Goal: Information Seeking & Learning: Learn about a topic

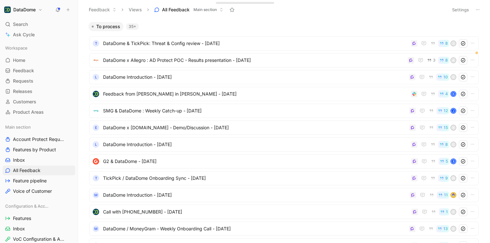
click at [59, 9] on use at bounding box center [58, 9] width 5 height 5
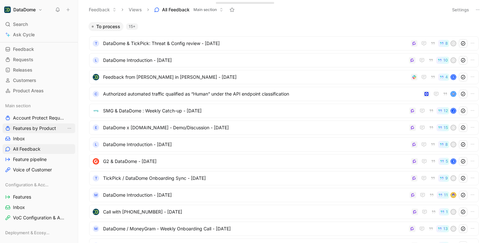
scroll to position [39, 0]
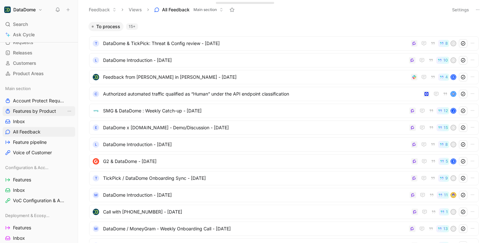
click at [35, 109] on span "Features by Product" at bounding box center [34, 111] width 43 height 6
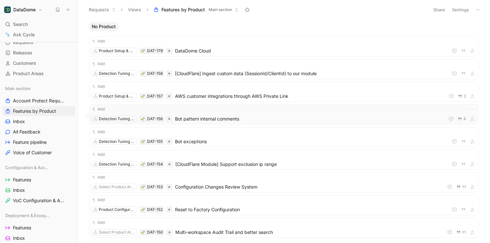
click at [228, 113] on div "Add Detection Tuning & Enrichment DAT-156 Bot pattern internal comments 4" at bounding box center [283, 114] width 385 height 17
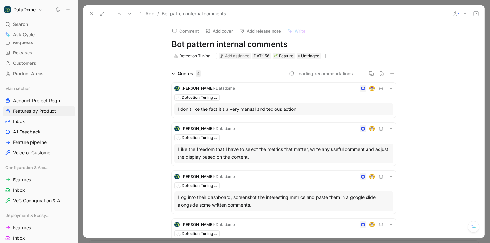
click at [324, 56] on icon "button" at bounding box center [326, 56] width 4 height 4
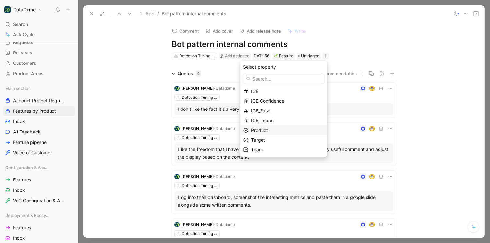
click at [271, 129] on div "Product" at bounding box center [287, 130] width 73 height 8
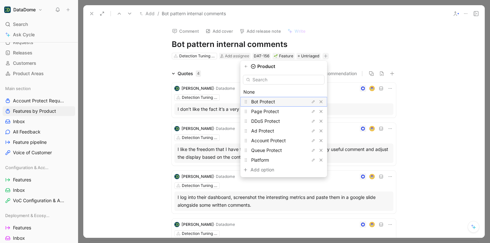
click at [266, 102] on span "Bot Protect" at bounding box center [263, 102] width 24 height 6
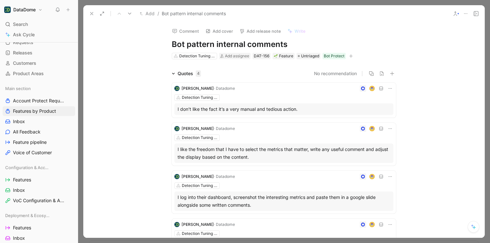
click at [90, 12] on icon at bounding box center [91, 13] width 5 height 5
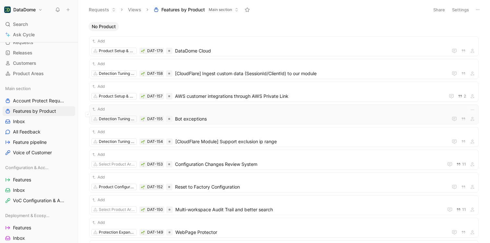
click at [204, 118] on span "Bot exceptions" at bounding box center [310, 119] width 270 height 8
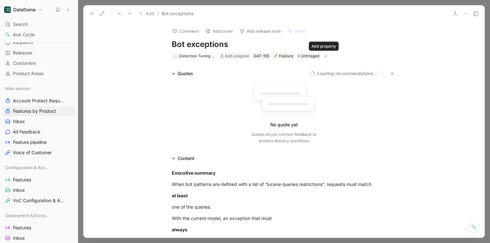
click at [324, 56] on icon "button" at bounding box center [326, 56] width 4 height 4
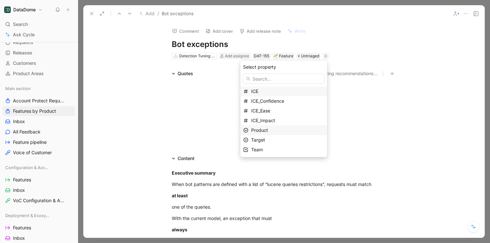
click at [268, 132] on span "Product" at bounding box center [259, 130] width 17 height 6
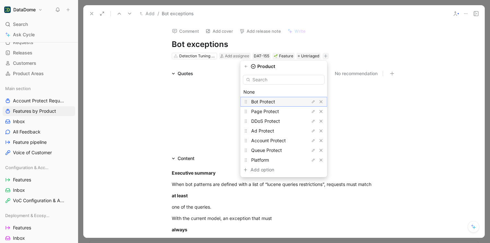
click at [265, 101] on span "Bot Protect" at bounding box center [263, 102] width 24 height 6
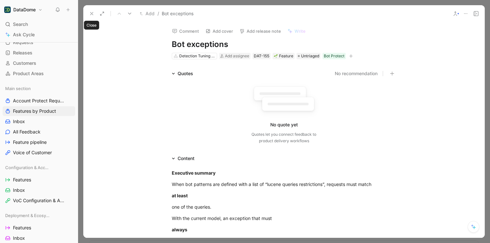
click at [92, 13] on use at bounding box center [91, 13] width 3 height 3
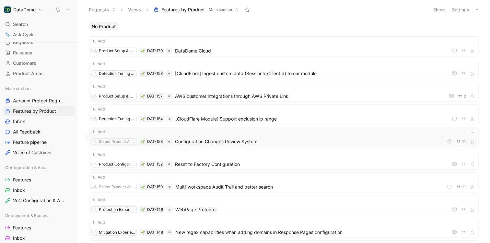
click at [241, 140] on span "Configuration Changes Review System" at bounding box center [308, 142] width 266 height 8
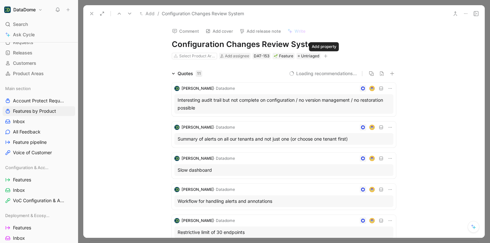
click at [325, 55] on icon "button" at bounding box center [325, 56] width 0 height 4
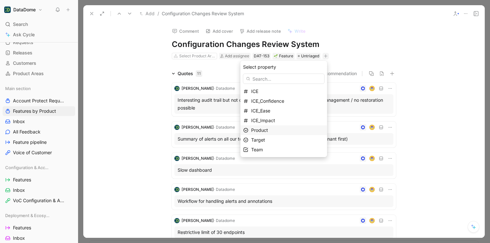
click at [267, 133] on span "Product" at bounding box center [259, 130] width 17 height 6
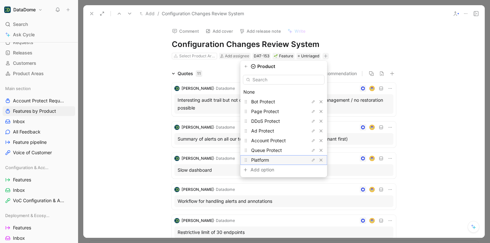
click at [269, 161] on span "Platform" at bounding box center [260, 160] width 18 height 6
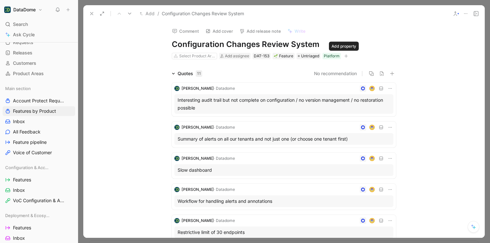
click at [324, 55] on div "Platform" at bounding box center [332, 56] width 16 height 6
click at [89, 12] on icon at bounding box center [91, 13] width 5 height 5
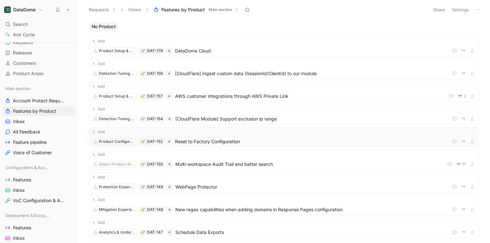
click at [199, 140] on span "Reset to Factory Configuration" at bounding box center [310, 142] width 270 height 8
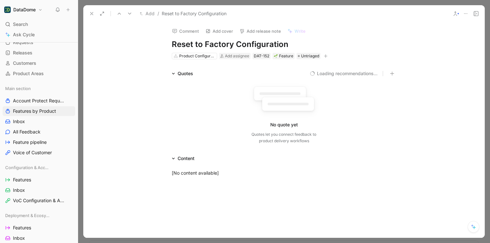
click at [324, 56] on icon "button" at bounding box center [326, 56] width 4 height 0
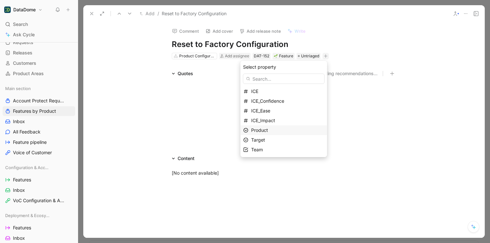
click at [273, 129] on div "Product" at bounding box center [287, 130] width 73 height 8
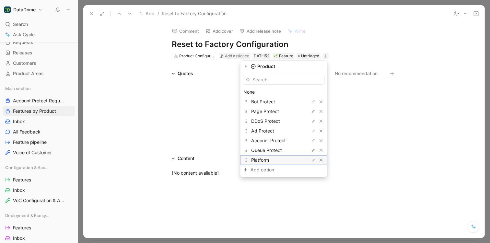
click at [269, 158] on span "Platform" at bounding box center [260, 160] width 18 height 6
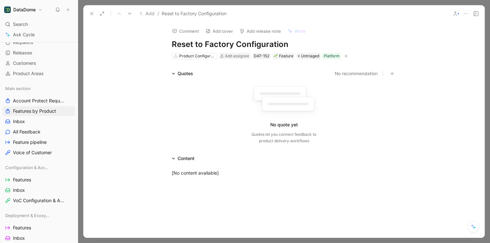
click at [93, 14] on icon at bounding box center [91, 13] width 5 height 5
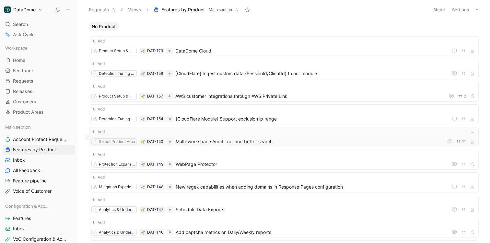
click at [257, 137] on div "Add Select Product Area DAT-150 Multi-workspace Audit Trail and better search 11" at bounding box center [283, 137] width 385 height 17
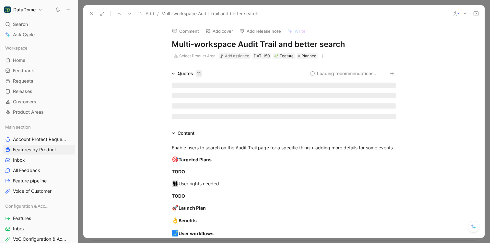
click at [322, 56] on icon "button" at bounding box center [323, 56] width 4 height 4
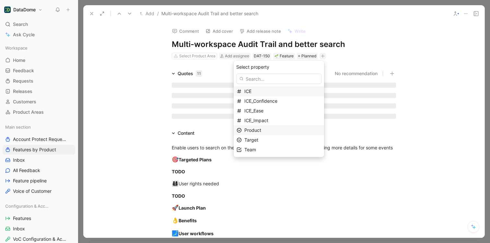
click at [261, 132] on span "Product" at bounding box center [252, 130] width 17 height 6
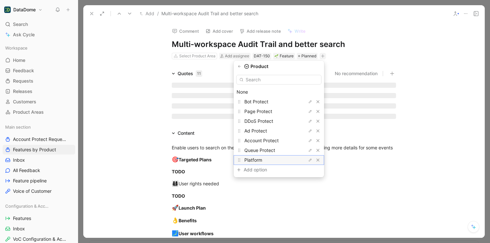
click at [261, 158] on span "Platform" at bounding box center [253, 160] width 18 height 6
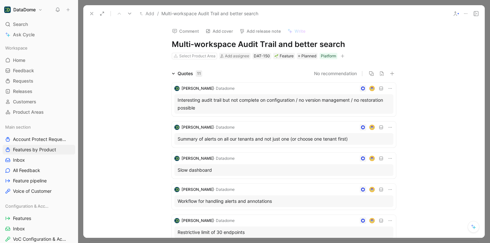
click at [92, 15] on icon at bounding box center [91, 13] width 5 height 5
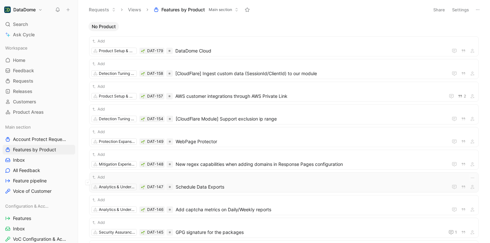
click at [219, 183] on span "Schedule Data Exports" at bounding box center [311, 187] width 270 height 8
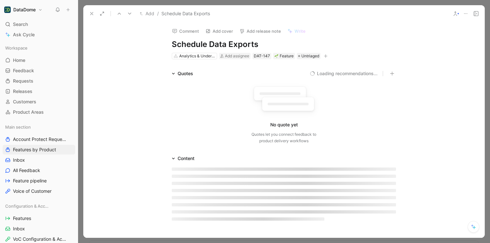
click at [325, 55] on icon "button" at bounding box center [326, 56] width 4 height 4
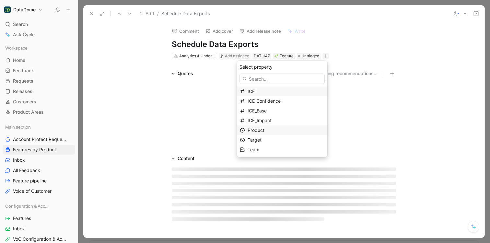
click at [274, 128] on div "Product" at bounding box center [286, 130] width 77 height 8
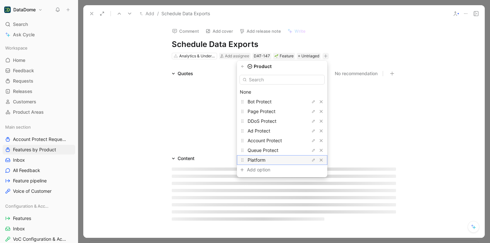
click at [264, 159] on span "Platform" at bounding box center [257, 160] width 18 height 6
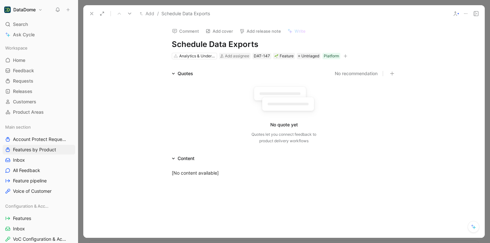
click at [92, 14] on icon at bounding box center [91, 13] width 5 height 5
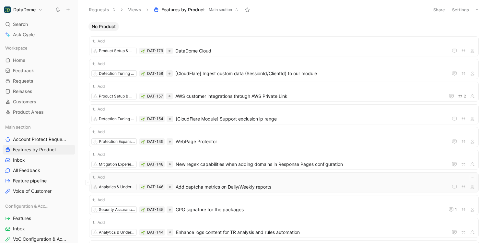
click at [217, 186] on span "Add captcha metrics on Daily/Weekly reports" at bounding box center [311, 187] width 270 height 8
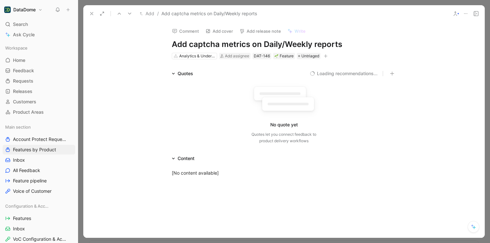
click at [325, 56] on icon "button" at bounding box center [326, 56] width 4 height 0
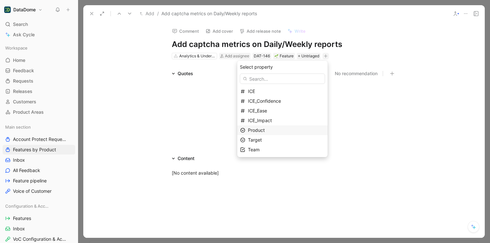
click at [265, 132] on span "Product" at bounding box center [256, 130] width 17 height 6
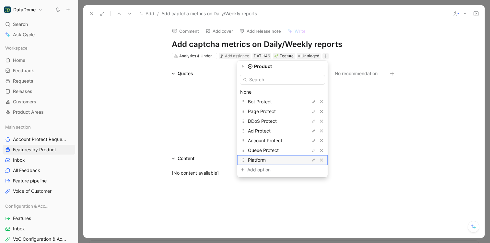
click at [263, 159] on span "Platform" at bounding box center [257, 160] width 18 height 6
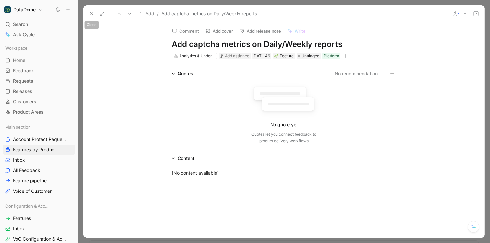
click at [94, 14] on icon at bounding box center [91, 13] width 5 height 5
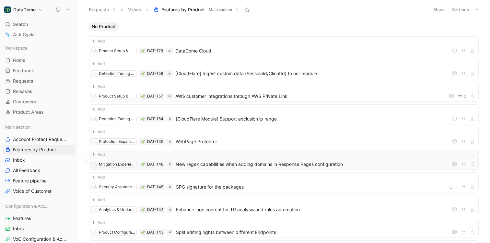
click at [208, 161] on span "New regex capabilities when adding domains in Response Pages configuration" at bounding box center [311, 164] width 270 height 8
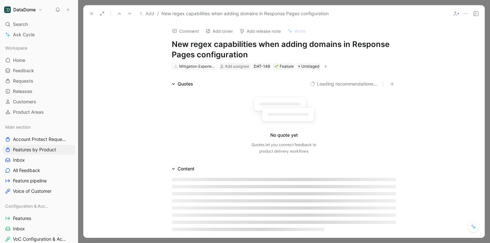
click at [325, 66] on icon "button" at bounding box center [326, 66] width 4 height 4
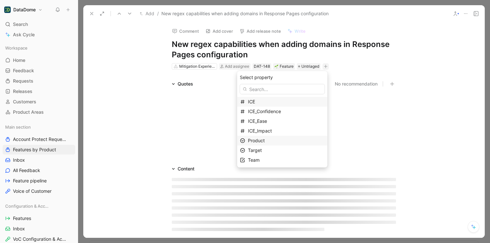
click at [265, 138] on span "Product" at bounding box center [256, 141] width 17 height 6
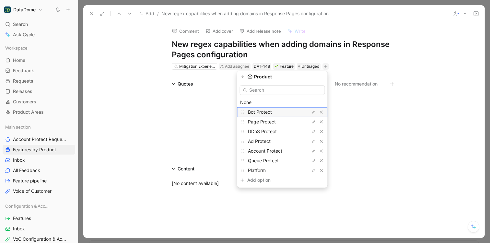
click at [267, 112] on span "Bot Protect" at bounding box center [260, 112] width 24 height 6
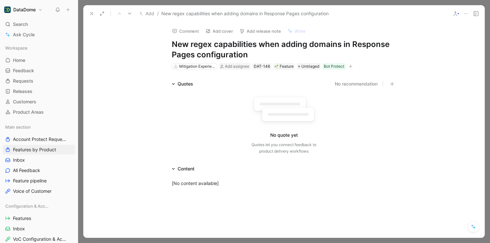
click at [89, 13] on icon at bounding box center [91, 13] width 5 height 5
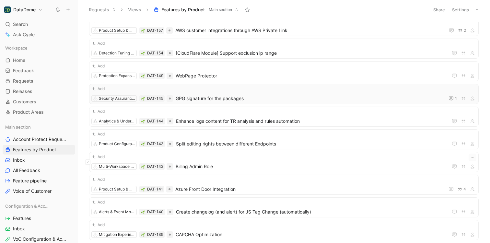
scroll to position [68, 0]
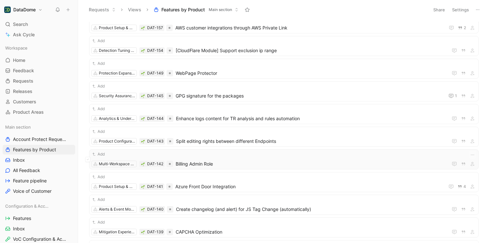
click at [266, 162] on span "Billing Admin Role" at bounding box center [311, 164] width 270 height 8
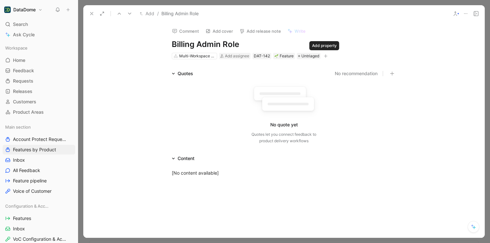
click at [325, 56] on icon "button" at bounding box center [326, 56] width 4 height 0
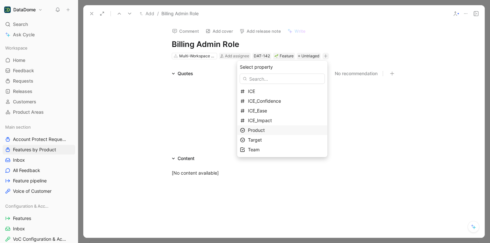
click at [261, 130] on span "Product" at bounding box center [256, 130] width 17 height 6
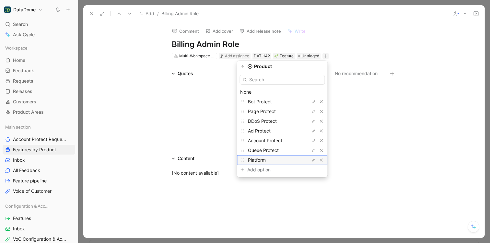
click at [266, 161] on span "Platform" at bounding box center [257, 160] width 18 height 6
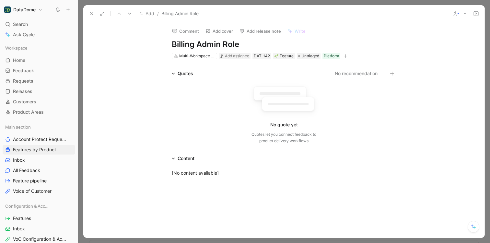
click at [93, 14] on icon at bounding box center [91, 13] width 5 height 5
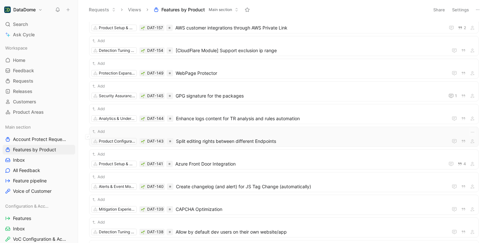
click at [251, 138] on span "Split editing rights between different Endpoints" at bounding box center [310, 141] width 269 height 8
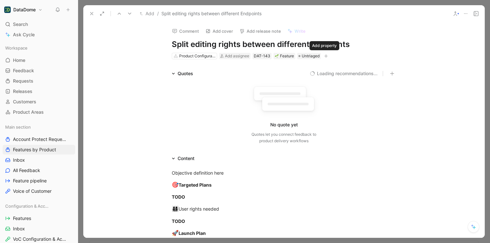
click at [325, 56] on icon "button" at bounding box center [326, 56] width 4 height 0
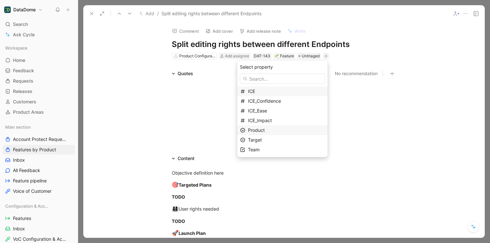
click at [264, 128] on span "Product" at bounding box center [256, 130] width 17 height 6
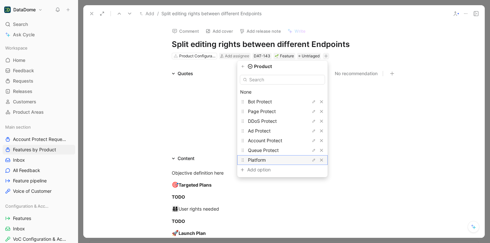
click at [265, 158] on span "Platform" at bounding box center [257, 160] width 18 height 6
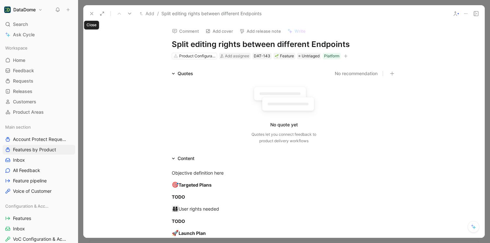
click at [89, 14] on icon at bounding box center [91, 13] width 5 height 5
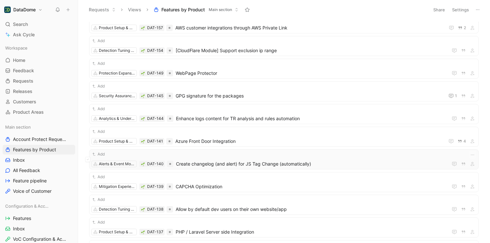
click at [211, 165] on span "Create changelog (and alert) for JS Tag Change (automatically)" at bounding box center [310, 164] width 269 height 8
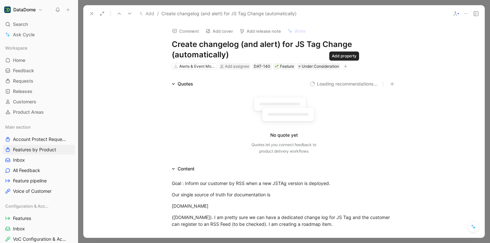
click at [344, 66] on icon "button" at bounding box center [346, 66] width 4 height 0
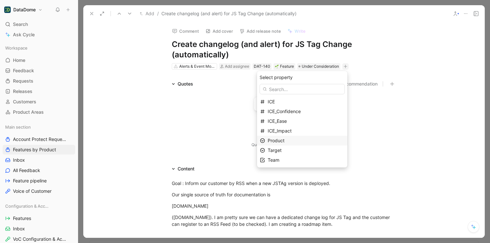
click at [279, 139] on span "Product" at bounding box center [276, 141] width 17 height 6
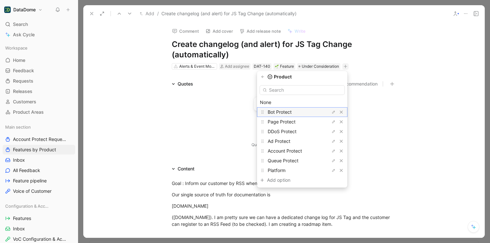
click at [285, 112] on span "Bot Protect" at bounding box center [280, 112] width 24 height 6
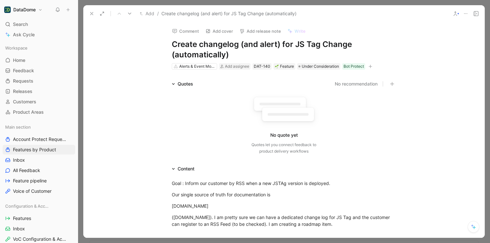
click at [90, 14] on icon at bounding box center [91, 13] width 5 height 5
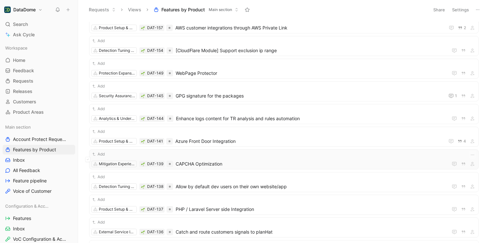
click at [250, 163] on span "CAPCHA Optimization" at bounding box center [311, 164] width 270 height 8
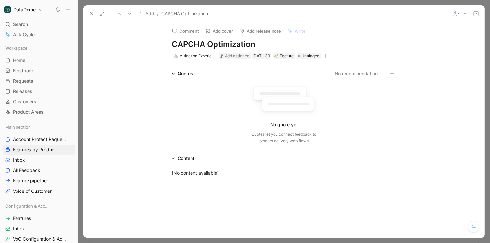
click at [324, 56] on icon "button" at bounding box center [326, 56] width 4 height 0
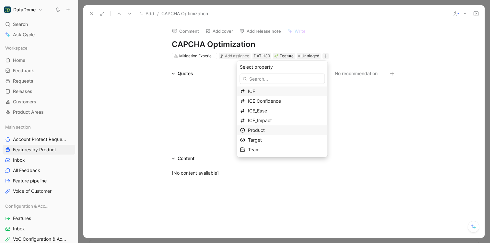
click at [265, 131] on span "Product" at bounding box center [256, 130] width 17 height 6
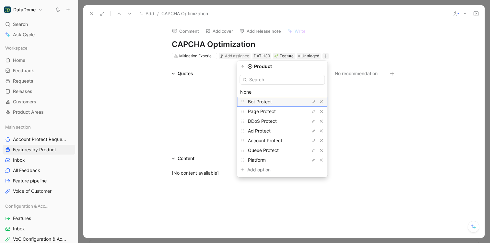
click at [268, 102] on span "Bot Protect" at bounding box center [260, 102] width 24 height 6
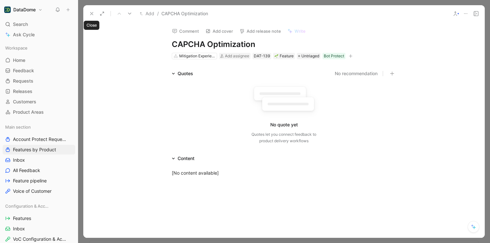
click at [93, 14] on icon at bounding box center [91, 13] width 5 height 5
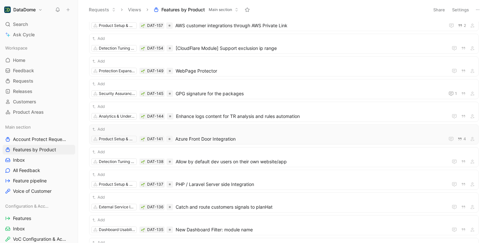
scroll to position [72, 0]
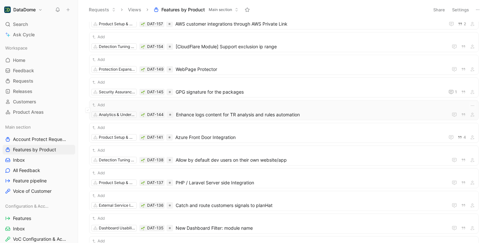
click at [197, 116] on span "Enhance logs content for TR analysis and rules automation" at bounding box center [310, 115] width 269 height 8
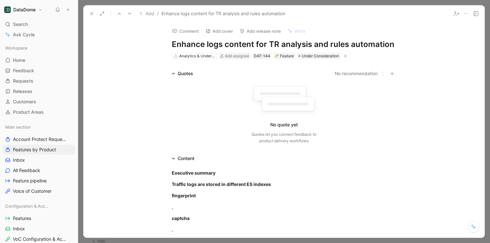
drag, startPoint x: 171, startPoint y: 42, endPoint x: 389, endPoint y: 44, distance: 217.5
click at [389, 44] on h1 "Enhance logs content for TR analysis and rules automation" at bounding box center [284, 44] width 224 height 10
click at [468, 14] on button at bounding box center [465, 13] width 9 height 9
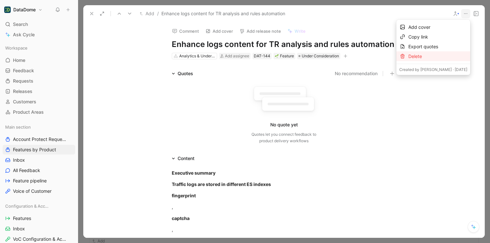
click at [425, 59] on div "Delete" at bounding box center [437, 57] width 59 height 8
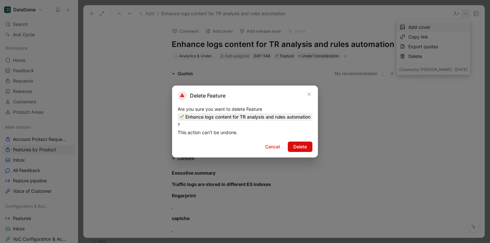
click at [300, 150] on span "Delete" at bounding box center [300, 147] width 14 height 8
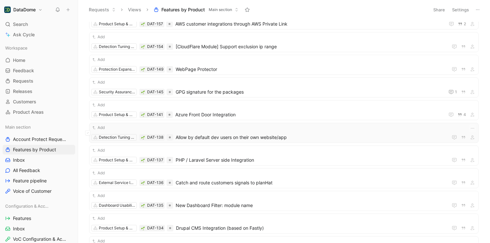
click at [252, 136] on span "Allow by default dev users on their own website/app" at bounding box center [311, 138] width 270 height 8
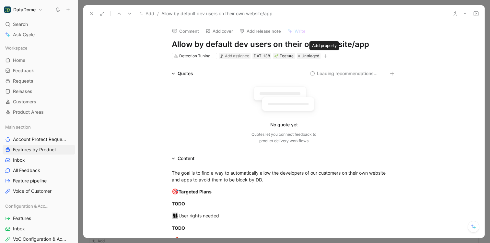
click at [325, 56] on icon "button" at bounding box center [326, 56] width 4 height 0
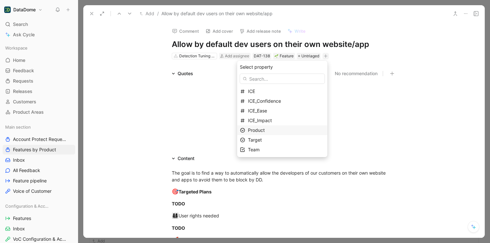
click at [261, 133] on span "Product" at bounding box center [256, 130] width 17 height 6
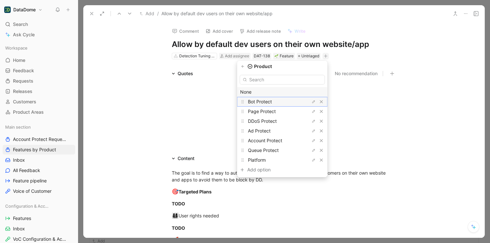
click at [261, 100] on span "Bot Protect" at bounding box center [260, 102] width 24 height 6
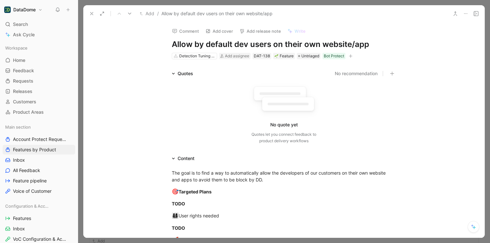
click at [94, 15] on icon at bounding box center [91, 13] width 5 height 5
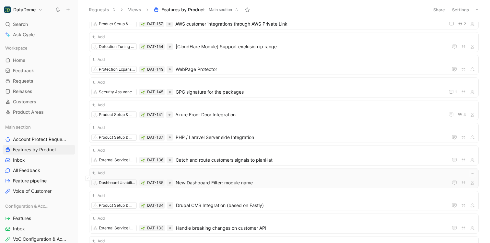
click at [283, 175] on div "Add" at bounding box center [283, 173] width 385 height 6
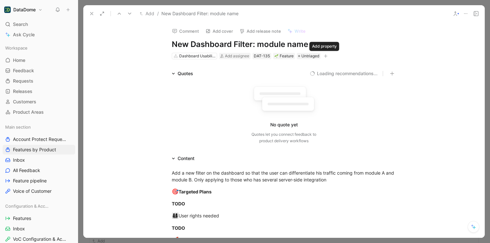
click at [324, 56] on icon "button" at bounding box center [326, 56] width 4 height 0
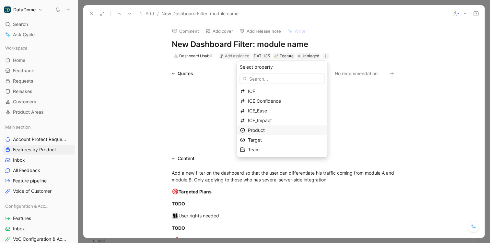
click at [265, 130] on span "Product" at bounding box center [256, 130] width 17 height 6
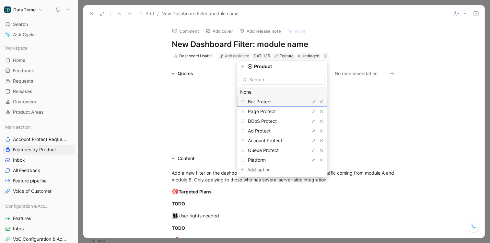
click at [268, 101] on span "Bot Protect" at bounding box center [260, 102] width 24 height 6
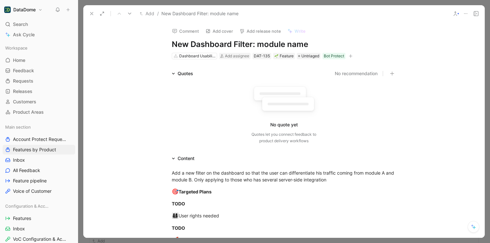
click at [93, 14] on use at bounding box center [91, 13] width 3 height 3
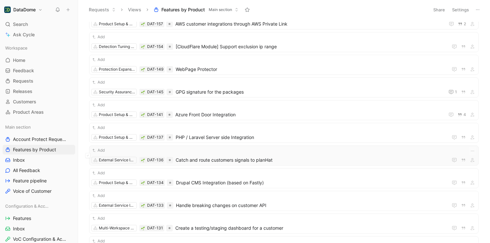
click at [262, 158] on span "Catch and route customers signals to planHat" at bounding box center [311, 160] width 270 height 8
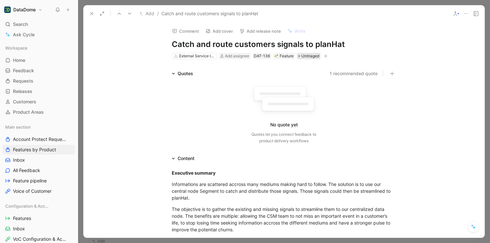
click at [308, 55] on span "Untriaged" at bounding box center [310, 56] width 18 height 6
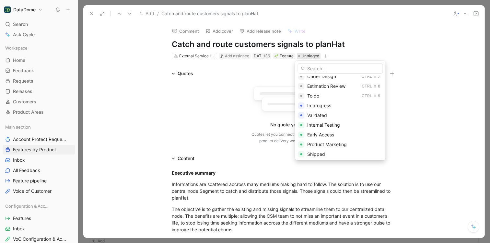
scroll to position [84, 0]
click at [328, 153] on span "Not In Plan" at bounding box center [318, 153] width 23 height 6
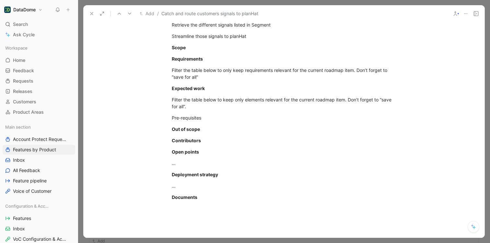
scroll to position [487, 0]
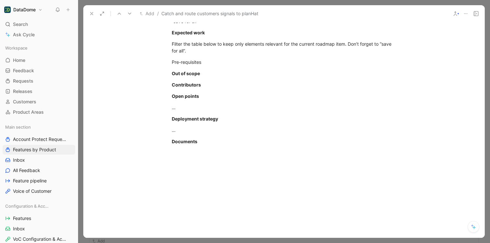
click at [94, 15] on icon at bounding box center [91, 13] width 5 height 5
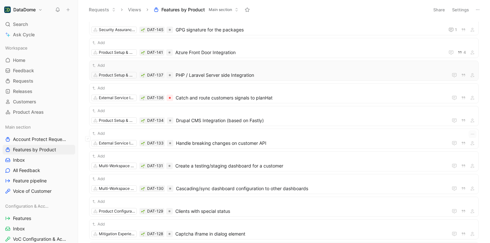
scroll to position [140, 0]
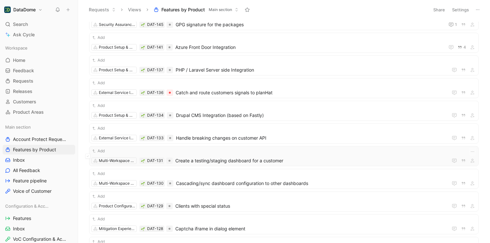
click at [221, 154] on div "Add Multi-Workspace Administration DAT-131 Create a testing/staging dashboard f…" at bounding box center [283, 156] width 385 height 17
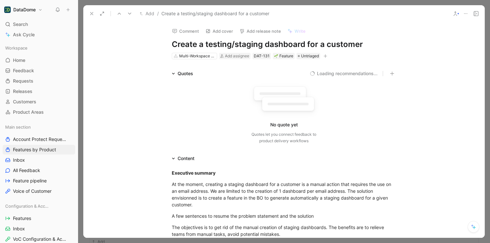
click at [326, 57] on button "button" at bounding box center [325, 56] width 6 height 6
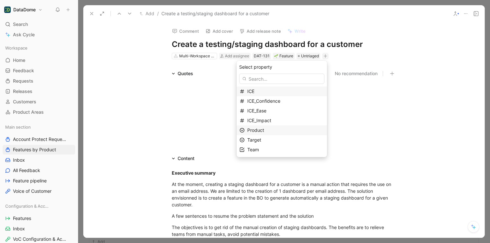
click at [264, 132] on span "Product" at bounding box center [255, 130] width 17 height 6
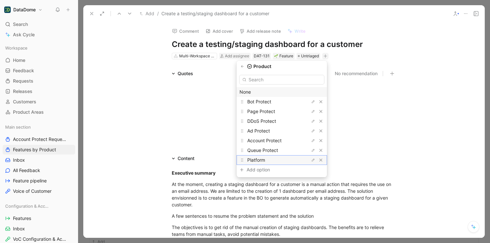
click at [260, 159] on span "Platform" at bounding box center [256, 160] width 18 height 6
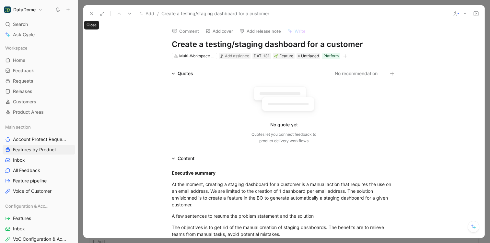
click at [89, 14] on icon at bounding box center [91, 13] width 5 height 5
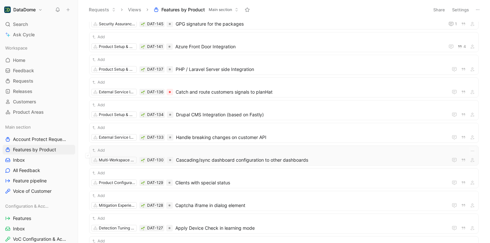
scroll to position [141, 0]
click at [198, 174] on div "Add" at bounding box center [283, 172] width 385 height 6
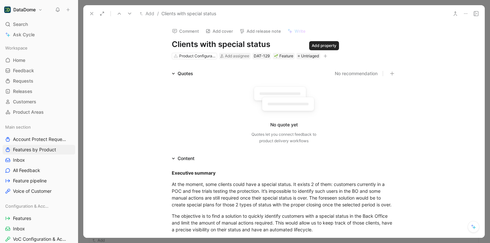
click at [325, 56] on icon "button" at bounding box center [326, 56] width 4 height 0
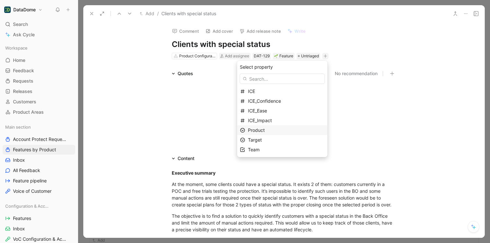
click at [263, 130] on span "Product" at bounding box center [256, 130] width 17 height 6
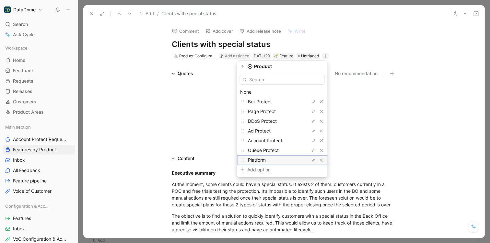
click at [260, 159] on span "Platform" at bounding box center [257, 160] width 18 height 6
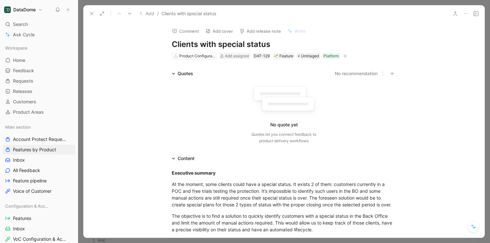
click at [92, 13] on icon at bounding box center [91, 13] width 5 height 5
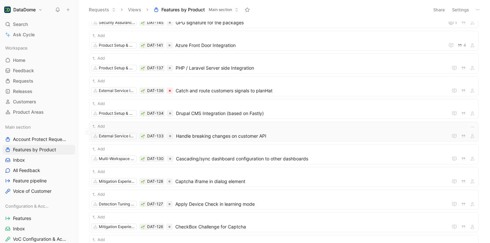
scroll to position [142, 0]
click at [196, 156] on span "Cascading/sync dashboard configuration to other dashboards" at bounding box center [310, 158] width 269 height 8
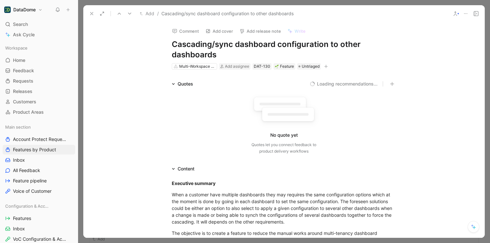
click at [325, 66] on icon "button" at bounding box center [326, 66] width 4 height 4
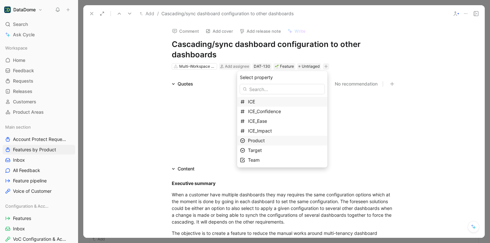
click at [265, 141] on span "Product" at bounding box center [256, 141] width 17 height 6
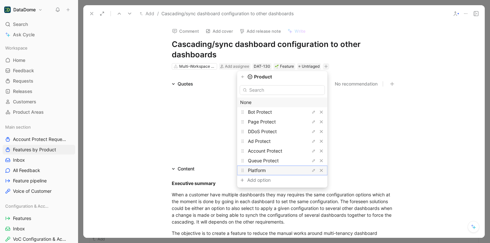
click at [266, 172] on span "Platform" at bounding box center [257, 171] width 18 height 6
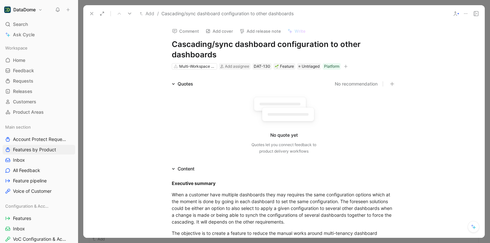
click at [93, 15] on icon at bounding box center [91, 13] width 5 height 5
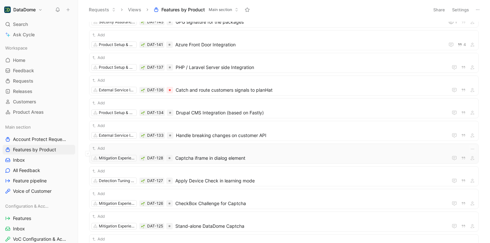
click at [259, 155] on span "Captcha iframe in dialog element" at bounding box center [310, 158] width 270 height 8
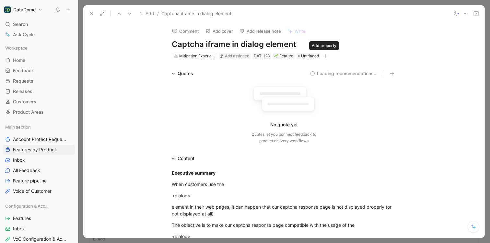
click at [325, 55] on icon "button" at bounding box center [325, 56] width 4 height 4
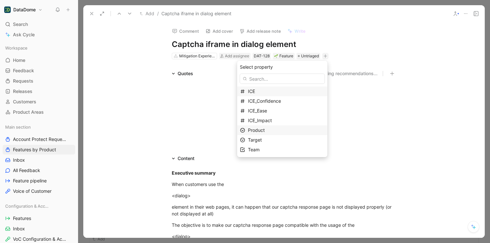
click at [276, 127] on div "Product" at bounding box center [286, 130] width 77 height 8
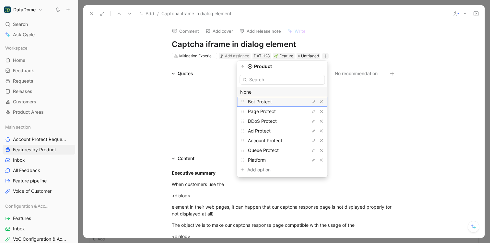
click at [269, 103] on span "Bot Protect" at bounding box center [260, 102] width 24 height 6
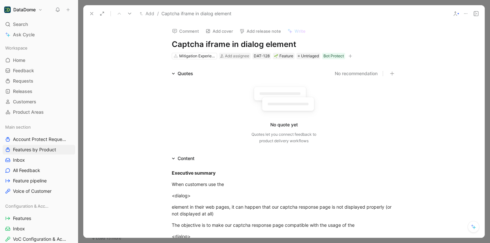
click at [90, 14] on icon at bounding box center [91, 13] width 5 height 5
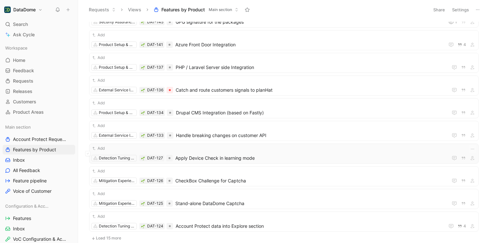
click at [238, 159] on span "Apply Device Check in learning mode" at bounding box center [310, 158] width 270 height 8
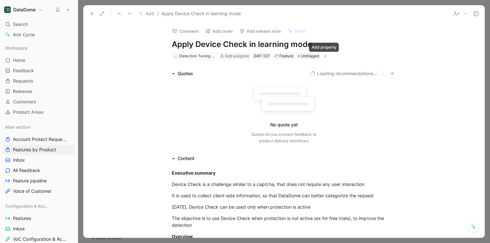
click at [324, 56] on icon "button" at bounding box center [325, 56] width 4 height 4
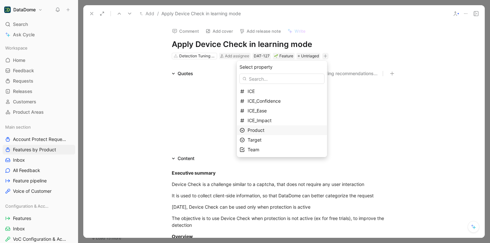
click at [264, 131] on span "Product" at bounding box center [256, 130] width 17 height 6
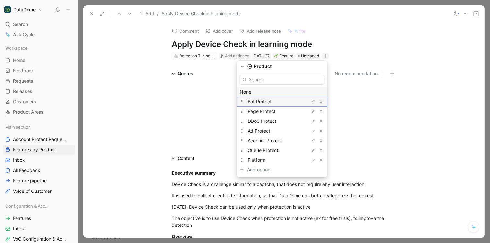
click at [265, 102] on span "Bot Protect" at bounding box center [260, 102] width 24 height 6
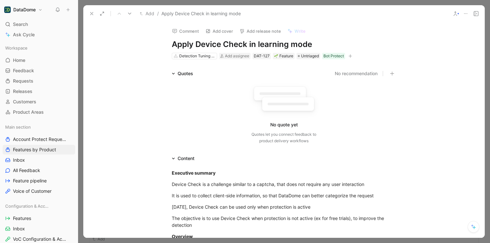
click at [91, 15] on icon at bounding box center [91, 13] width 5 height 5
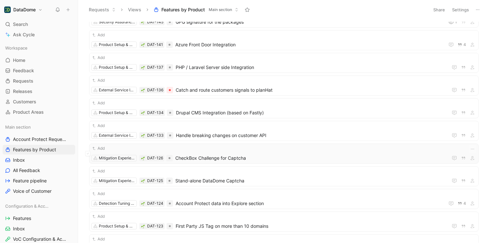
click at [247, 154] on div "Add Mitigation Experience Configuration DAT-126 CheckBox Challenge for Captcha" at bounding box center [283, 153] width 385 height 17
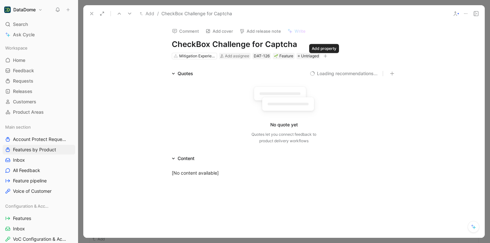
click at [325, 55] on icon "button" at bounding box center [325, 56] width 4 height 4
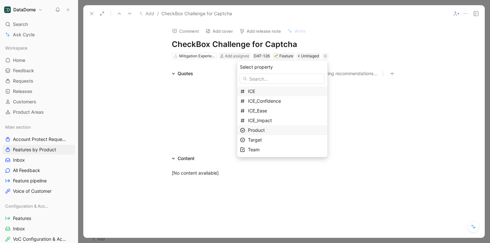
click at [275, 129] on div "Product" at bounding box center [286, 130] width 77 height 8
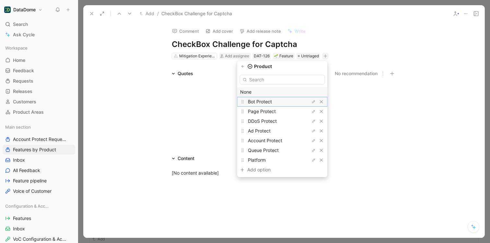
click at [268, 104] on span "Bot Protect" at bounding box center [260, 102] width 24 height 6
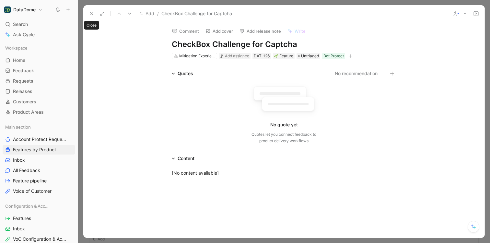
click at [93, 14] on icon at bounding box center [91, 13] width 5 height 5
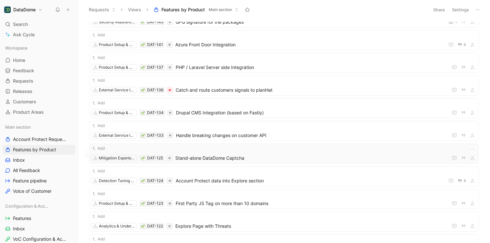
click at [265, 156] on span "Stand-alone DataDome Captcha" at bounding box center [310, 158] width 270 height 8
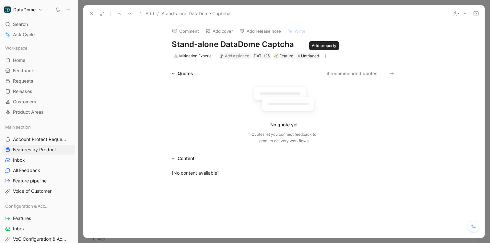
click at [325, 57] on icon "button" at bounding box center [325, 56] width 0 height 4
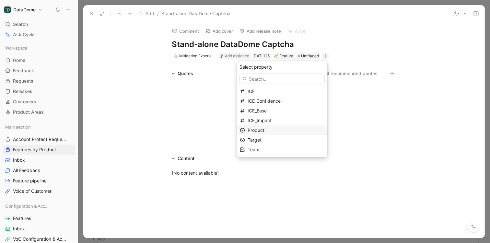
click at [264, 130] on span "Product" at bounding box center [256, 130] width 17 height 6
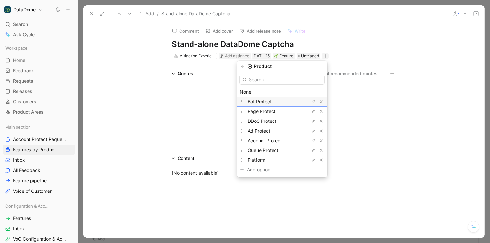
click at [262, 101] on span "Bot Protect" at bounding box center [260, 102] width 24 height 6
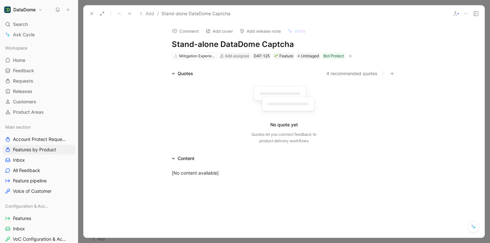
click at [91, 15] on icon at bounding box center [91, 13] width 5 height 5
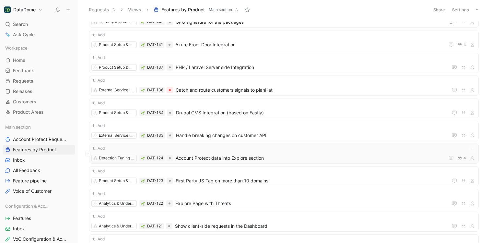
click at [214, 154] on div "Add Detection Tuning & Enrichment DAT-124 Account Protect data into Explore sec…" at bounding box center [283, 153] width 385 height 17
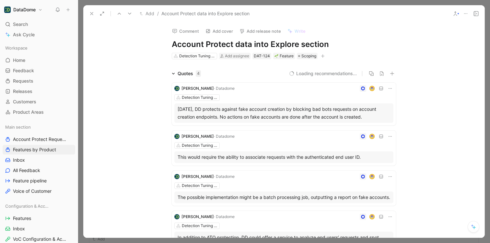
click at [322, 57] on icon "button" at bounding box center [323, 56] width 4 height 4
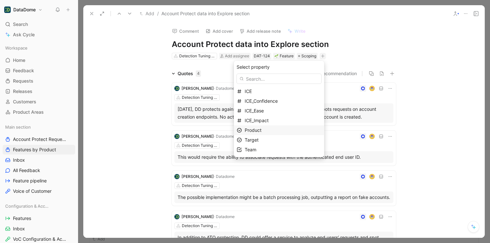
click at [262, 133] on span "Product" at bounding box center [253, 130] width 17 height 6
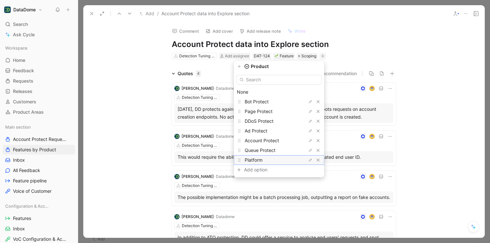
click at [262, 162] on span "Platform" at bounding box center [254, 160] width 18 height 6
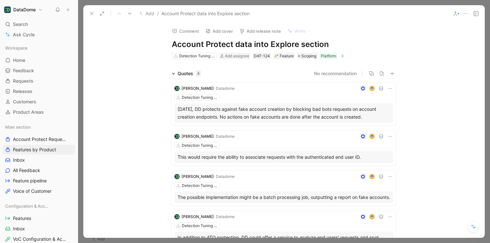
click at [92, 13] on use at bounding box center [91, 13] width 3 height 3
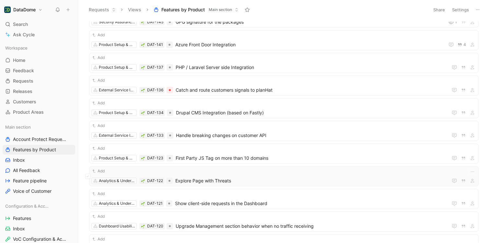
click at [274, 173] on div "Add" at bounding box center [283, 171] width 385 height 6
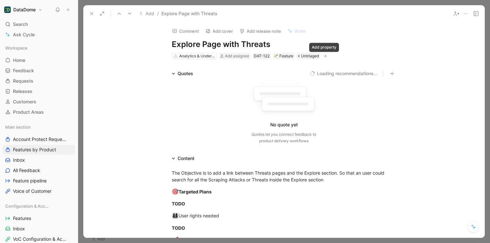
click at [323, 56] on icon "button" at bounding box center [325, 56] width 4 height 4
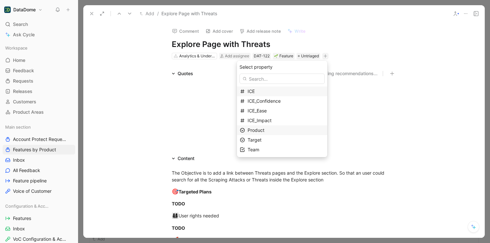
click at [264, 131] on span "Product" at bounding box center [256, 130] width 17 height 6
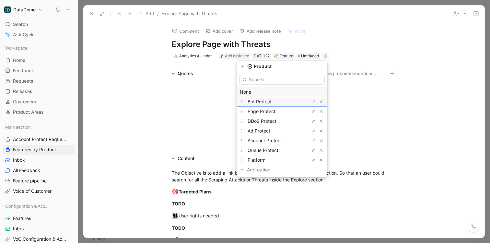
click at [265, 101] on span "Bot Protect" at bounding box center [260, 102] width 24 height 6
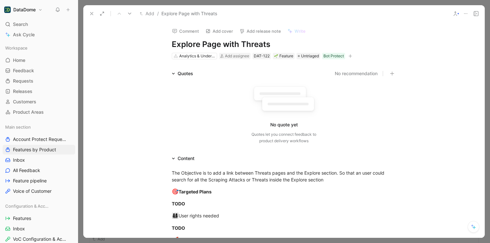
click at [94, 13] on icon at bounding box center [91, 13] width 5 height 5
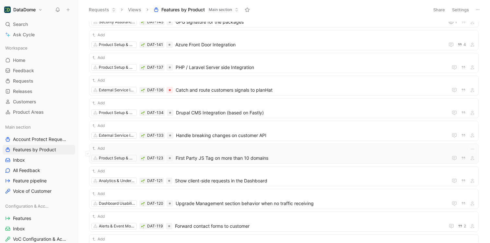
click at [281, 156] on span "First Party JS Tag on more than 10 domains" at bounding box center [311, 158] width 270 height 8
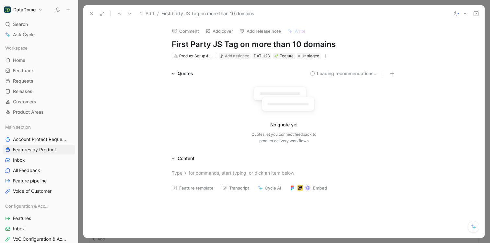
click at [326, 56] on icon "button" at bounding box center [326, 56] width 4 height 4
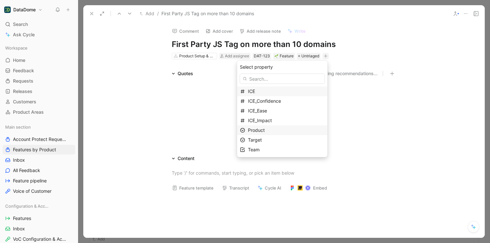
click at [280, 128] on div "Product" at bounding box center [286, 130] width 77 height 8
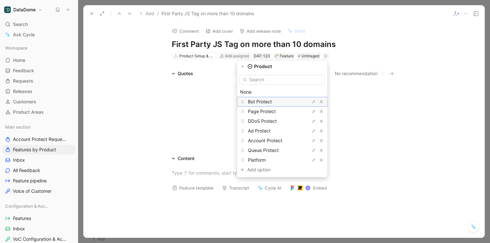
click at [264, 102] on span "Bot Protect" at bounding box center [260, 102] width 24 height 6
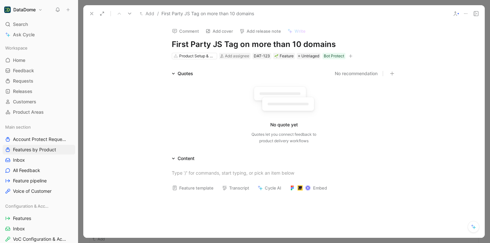
click at [91, 14] on icon at bounding box center [91, 13] width 5 height 5
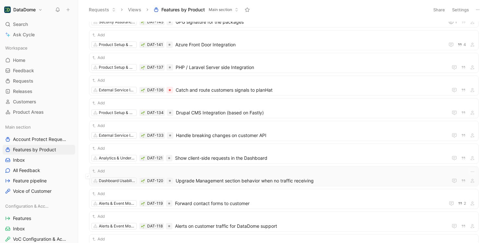
click at [217, 179] on span "Upgrade Management section behavior when no traffic receiving" at bounding box center [311, 181] width 270 height 8
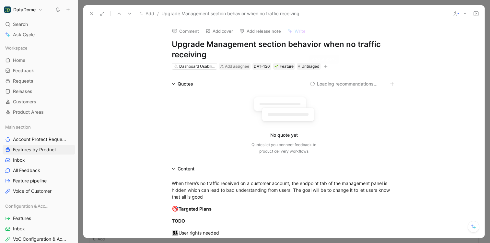
click at [326, 66] on icon "button" at bounding box center [326, 66] width 4 height 4
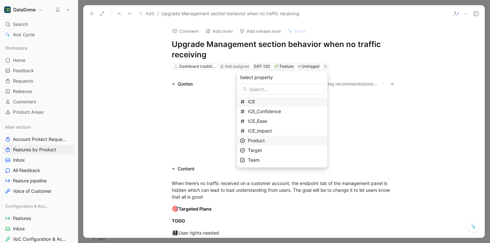
click at [264, 144] on div "Product" at bounding box center [286, 141] width 77 height 8
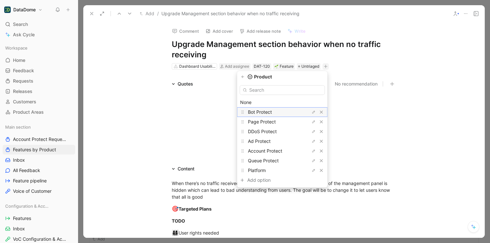
click at [269, 112] on span "Bot Protect" at bounding box center [260, 112] width 24 height 6
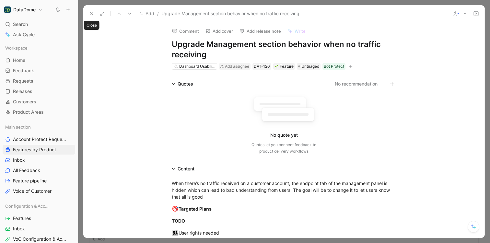
click at [90, 14] on icon at bounding box center [91, 13] width 5 height 5
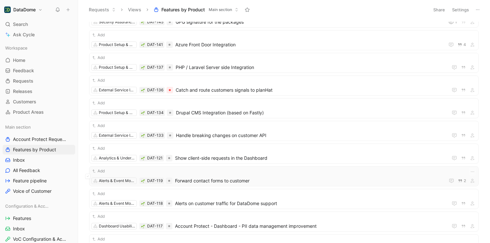
click at [229, 177] on span "Forward contact forms to customer" at bounding box center [308, 181] width 267 height 8
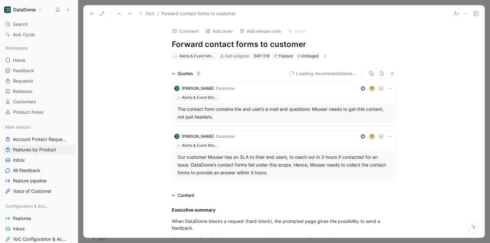
click at [324, 55] on icon "button" at bounding box center [325, 56] width 4 height 4
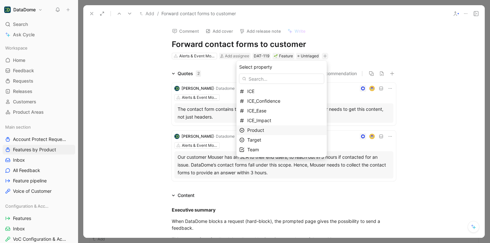
click at [264, 128] on span "Product" at bounding box center [255, 130] width 17 height 6
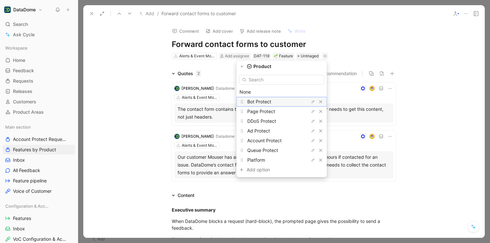
click at [271, 101] on span "Bot Protect" at bounding box center [259, 102] width 24 height 6
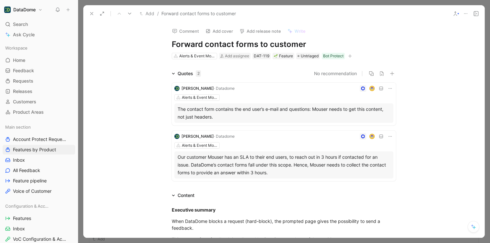
click at [90, 13] on icon at bounding box center [91, 13] width 5 height 5
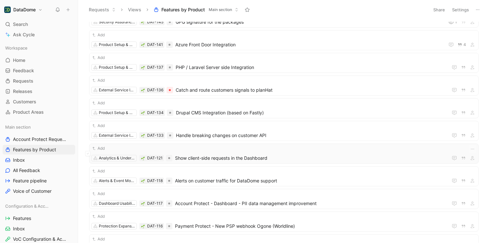
click at [289, 148] on div "Add" at bounding box center [283, 148] width 385 height 6
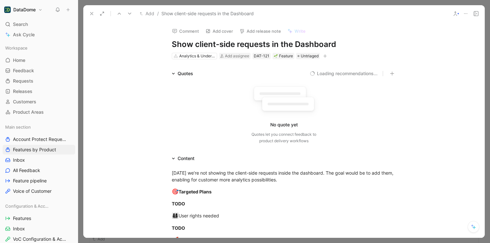
click at [326, 57] on button "button" at bounding box center [325, 56] width 6 height 6
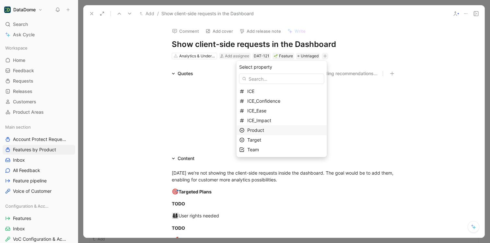
click at [272, 130] on div "Product" at bounding box center [285, 130] width 77 height 8
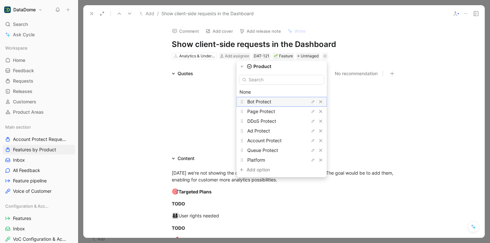
click at [264, 102] on span "Bot Protect" at bounding box center [259, 102] width 24 height 6
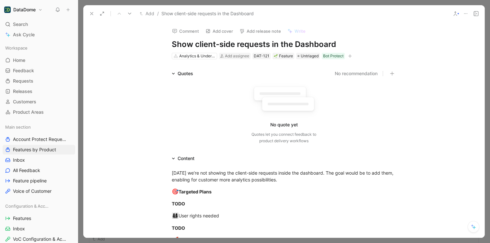
click at [93, 13] on icon at bounding box center [91, 13] width 5 height 5
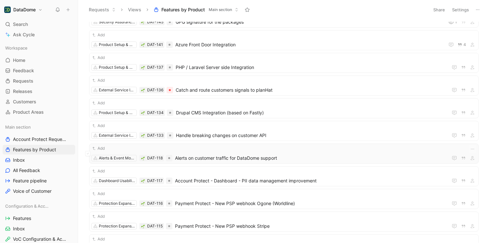
click at [275, 153] on div "Add Alerts & Event Monitoring DAT-118 Alerts on customer traffic for DataDome s…" at bounding box center [283, 153] width 385 height 17
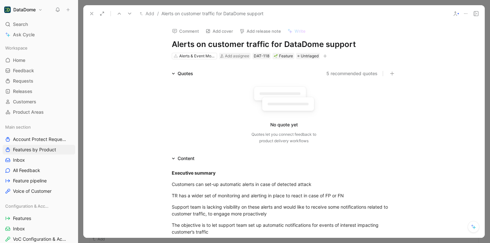
click at [90, 16] on icon at bounding box center [91, 13] width 5 height 5
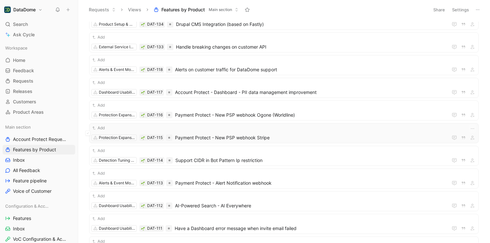
scroll to position [233, 0]
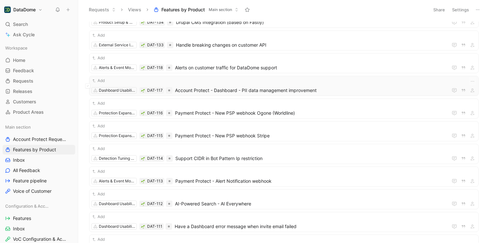
click at [308, 87] on span "Account Protect - Dashboard - PII data management improvement" at bounding box center [310, 91] width 270 height 8
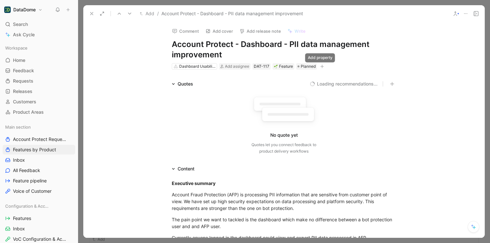
click at [320, 66] on icon "button" at bounding box center [322, 66] width 4 height 4
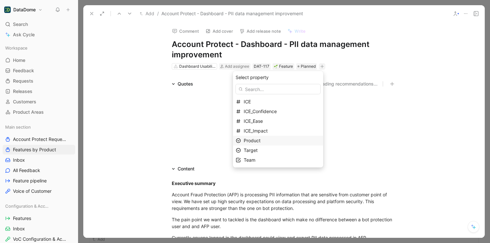
click at [261, 142] on span "Product" at bounding box center [252, 141] width 17 height 6
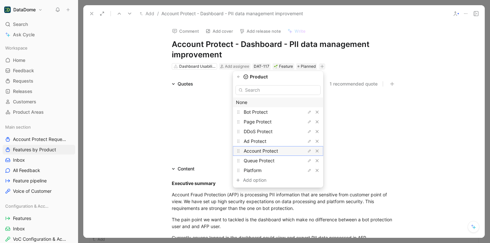
click at [269, 153] on span "Account Protect" at bounding box center [261, 151] width 34 height 6
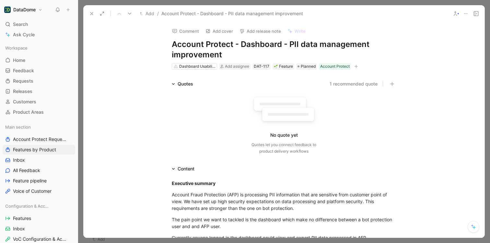
click at [89, 13] on icon at bounding box center [91, 13] width 5 height 5
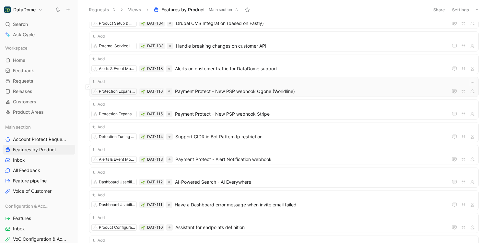
scroll to position [231, 0]
click at [276, 131] on div "Add Detection Tuning & Enrichment DAT-114 Support CIDR in Bot Pattern Ip restri…" at bounding box center [283, 132] width 385 height 17
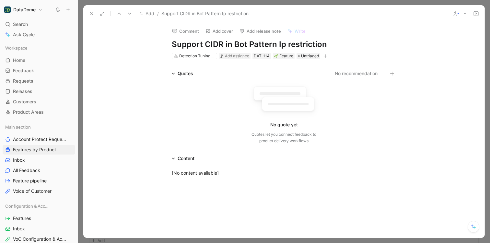
drag, startPoint x: 171, startPoint y: 44, endPoint x: 327, endPoint y: 44, distance: 156.2
click at [327, 44] on h1 "Support CIDR in Bot Pattern Ip restriction" at bounding box center [284, 44] width 224 height 10
copy h1 "Support CIDR in Bot Pattern Ip restriction"
click at [323, 54] on icon "button" at bounding box center [325, 56] width 4 height 4
click at [92, 13] on use at bounding box center [91, 13] width 3 height 3
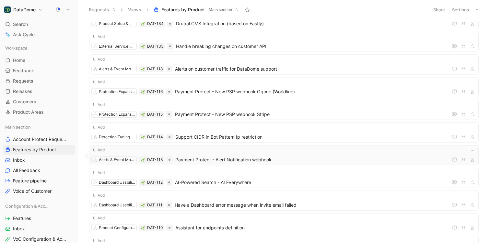
scroll to position [274, 0]
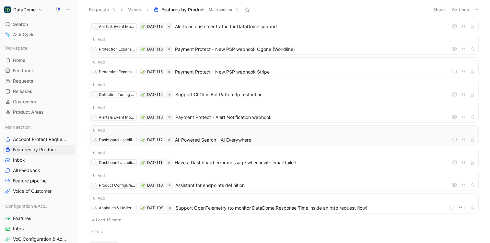
click at [223, 139] on span "AI-Powered Search - AI Everywhere" at bounding box center [310, 140] width 270 height 8
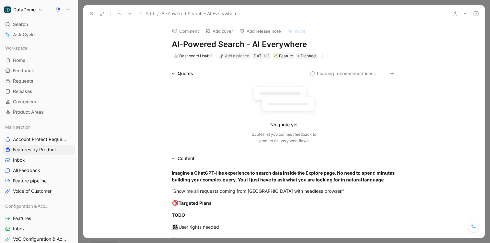
click at [320, 56] on icon "button" at bounding box center [322, 56] width 4 height 4
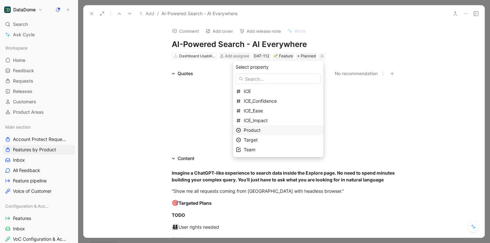
click at [261, 132] on span "Product" at bounding box center [252, 130] width 17 height 6
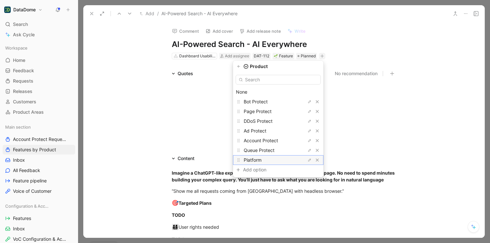
click at [262, 159] on span "Platform" at bounding box center [253, 160] width 18 height 6
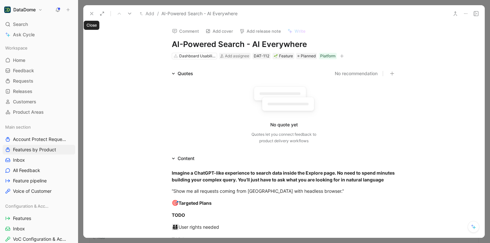
click at [92, 13] on use at bounding box center [91, 13] width 3 height 3
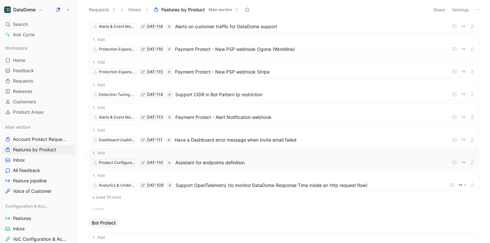
click at [230, 159] on span "Assistant for endpoints definition" at bounding box center [310, 163] width 270 height 8
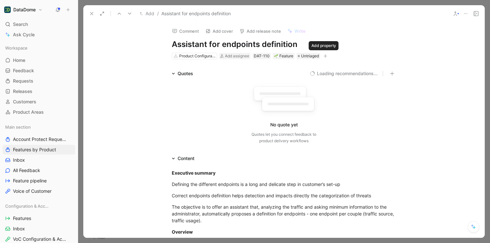
click at [324, 56] on icon "button" at bounding box center [325, 56] width 4 height 4
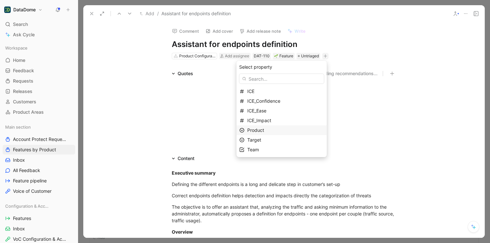
click at [264, 130] on span "Product" at bounding box center [255, 130] width 17 height 6
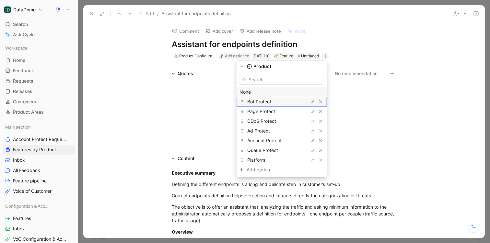
click at [270, 102] on span "Bot Protect" at bounding box center [259, 102] width 24 height 6
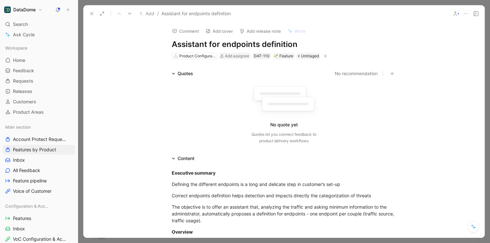
click at [91, 13] on use at bounding box center [91, 13] width 3 height 3
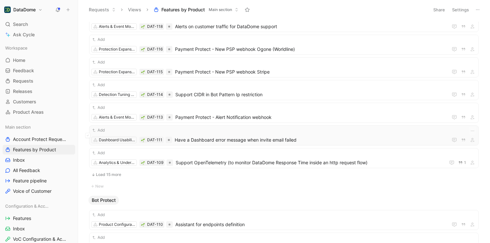
click at [287, 141] on span "Have a Dashboard error message when invite email failed" at bounding box center [310, 140] width 271 height 8
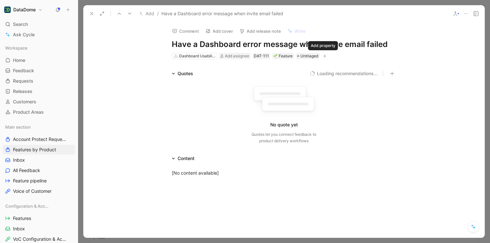
click at [323, 56] on icon "button" at bounding box center [325, 56] width 4 height 4
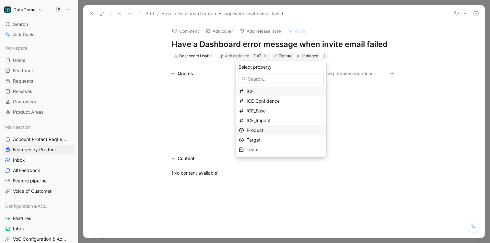
click at [263, 132] on span "Product" at bounding box center [255, 130] width 17 height 6
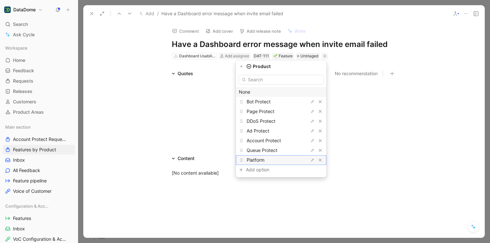
click at [259, 160] on span "Platform" at bounding box center [256, 160] width 18 height 6
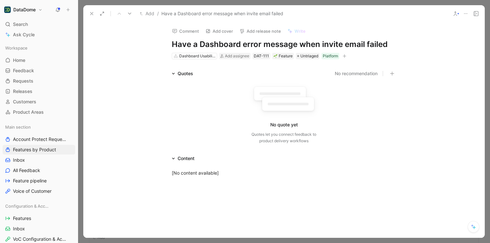
click at [91, 13] on icon at bounding box center [91, 13] width 5 height 5
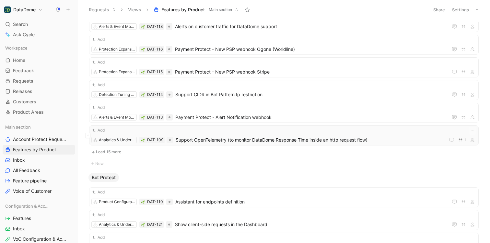
click at [218, 136] on div "Add Analytics & Understanding DAT-109 Support OpenTelemetry (to monitor DataDom…" at bounding box center [283, 135] width 385 height 17
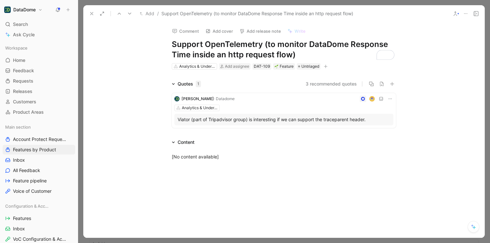
drag, startPoint x: 171, startPoint y: 47, endPoint x: 293, endPoint y: 53, distance: 122.0
click at [293, 53] on h1 "Support OpenTelemetry (to monitor DataDome Response Time inside an http request…" at bounding box center [284, 49] width 224 height 21
click at [92, 16] on icon at bounding box center [91, 13] width 5 height 5
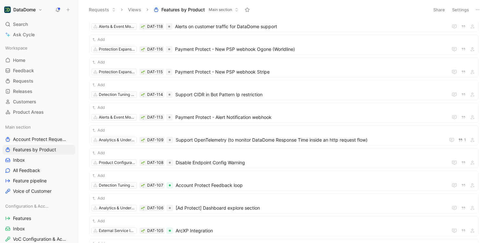
click at [41, 10] on button "DataDome" at bounding box center [23, 9] width 41 height 9
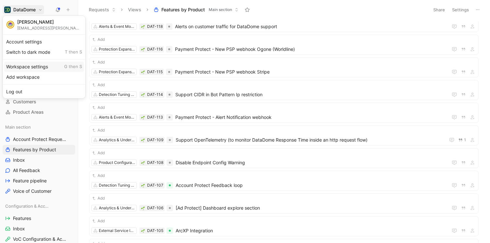
click at [27, 65] on div "Workspace settings G then S" at bounding box center [44, 67] width 80 height 10
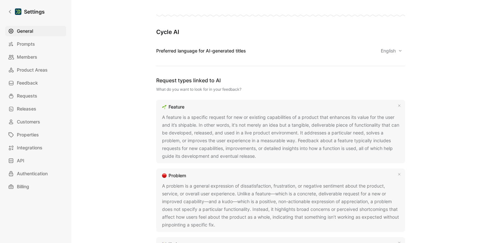
scroll to position [420, 0]
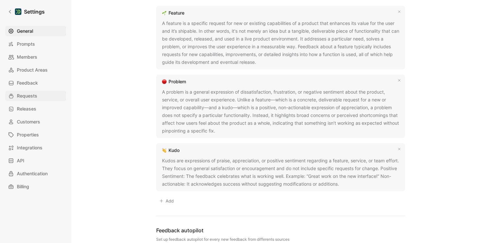
click at [34, 96] on span "Requests" at bounding box center [27, 96] width 20 height 8
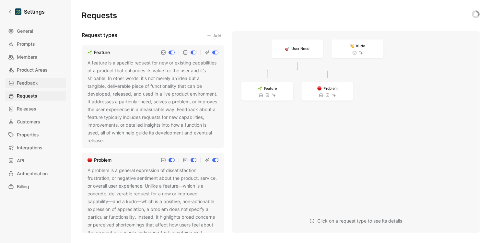
click at [29, 82] on span "Feedback" at bounding box center [27, 83] width 21 height 8
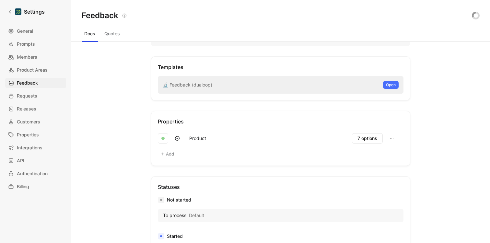
scroll to position [166, 0]
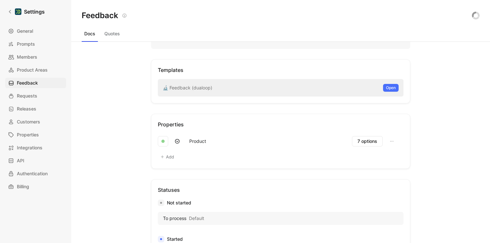
click at [381, 68] on div "Templates" at bounding box center [281, 70] width 246 height 8
click at [111, 35] on button "Quotes" at bounding box center [112, 34] width 21 height 10
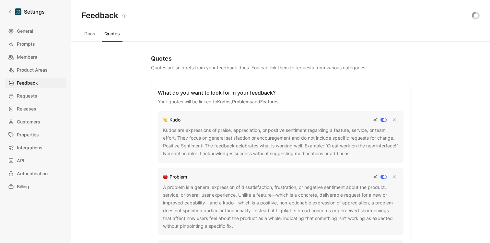
click at [89, 35] on button "Docs" at bounding box center [90, 34] width 16 height 10
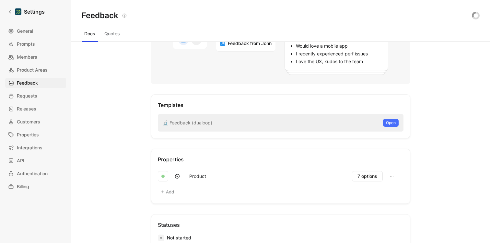
scroll to position [182, 0]
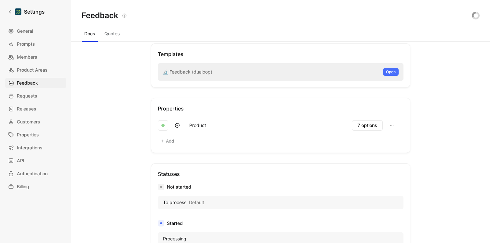
click at [30, 141] on div "General Prompts Members Product Areas Feedback Requests Releases Customers Prop…" at bounding box center [37, 109] width 65 height 166
click at [29, 136] on span "Properties" at bounding box center [28, 135] width 22 height 8
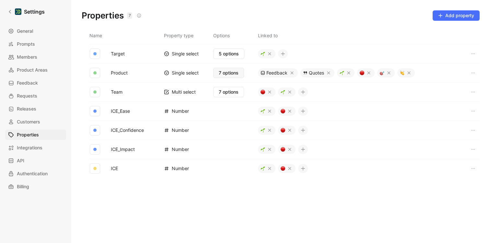
click at [224, 75] on span "7 options" at bounding box center [229, 73] width 20 height 8
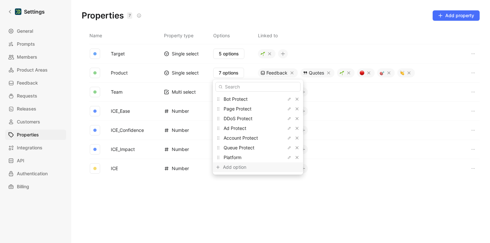
click at [232, 170] on div "Add option" at bounding box center [247, 167] width 49 height 8
type input "Payment Protect"
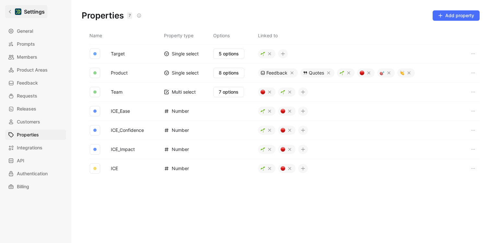
click at [10, 13] on icon at bounding box center [10, 11] width 5 height 5
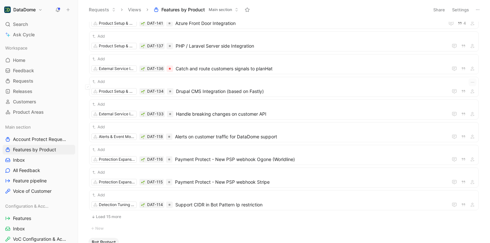
scroll to position [166, 0]
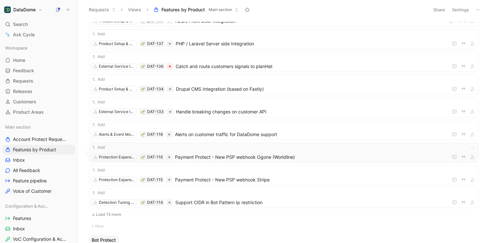
click at [273, 158] on span "Payment Protect - New PSP webhook Ogone (Worldline)" at bounding box center [310, 157] width 270 height 8
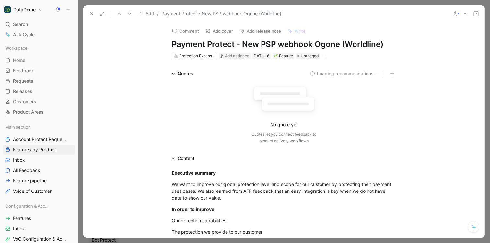
click at [324, 54] on button "button" at bounding box center [325, 56] width 6 height 6
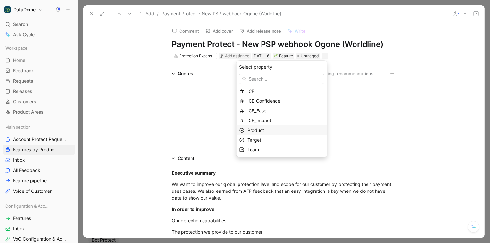
click at [264, 133] on span "Product" at bounding box center [255, 130] width 17 height 6
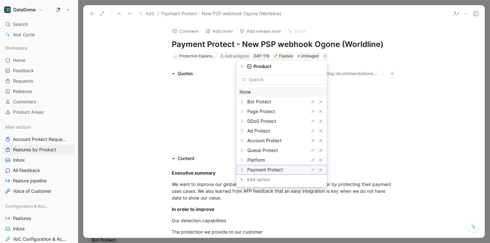
click at [265, 170] on span "Payment Protect" at bounding box center [265, 170] width 36 height 6
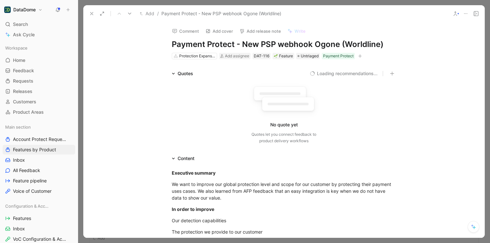
click at [92, 14] on use at bounding box center [91, 13] width 3 height 3
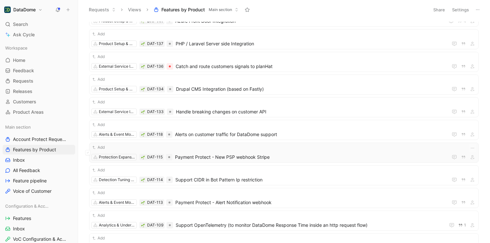
click at [248, 158] on span "Payment Protect - New PSP webhook Stripe" at bounding box center [310, 157] width 270 height 8
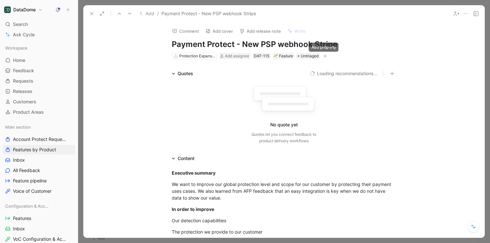
click at [325, 56] on icon "button" at bounding box center [325, 56] width 4 height 4
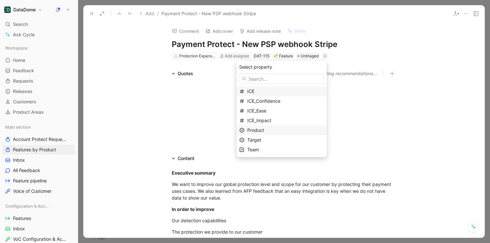
click at [269, 134] on div "Product" at bounding box center [285, 130] width 77 height 8
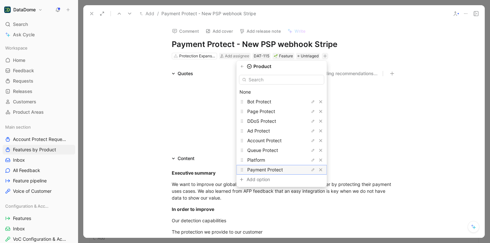
click at [264, 169] on span "Payment Protect" at bounding box center [265, 170] width 36 height 6
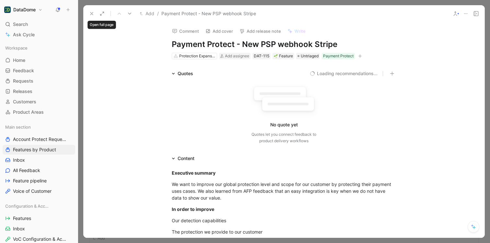
click at [92, 14] on icon at bounding box center [91, 13] width 5 height 5
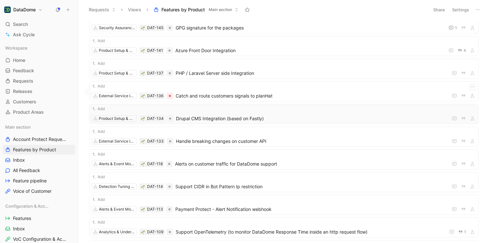
scroll to position [135, 0]
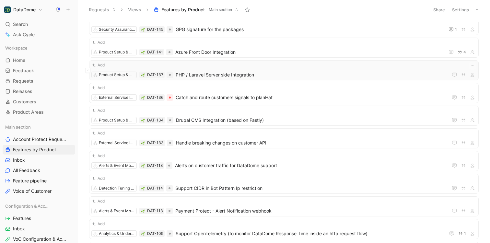
click at [257, 72] on span "PHP / Laravel Server side Integration" at bounding box center [311, 75] width 270 height 8
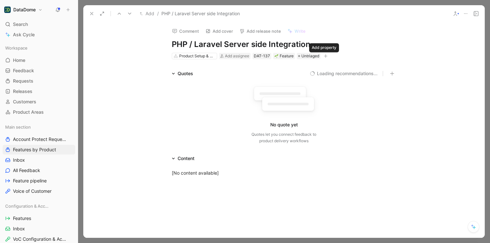
click at [324, 56] on icon "button" at bounding box center [326, 56] width 4 height 0
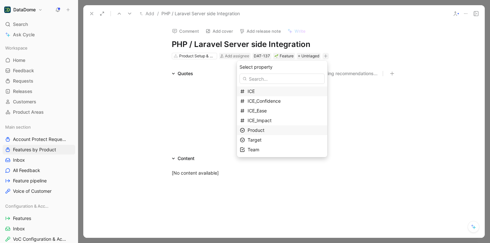
click at [262, 131] on span "Product" at bounding box center [256, 130] width 17 height 6
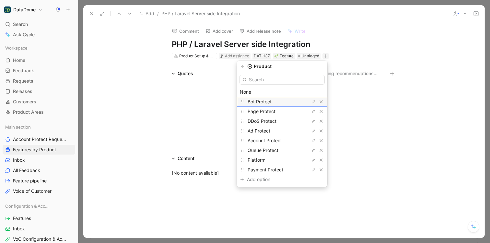
click at [263, 102] on span "Bot Protect" at bounding box center [260, 102] width 24 height 6
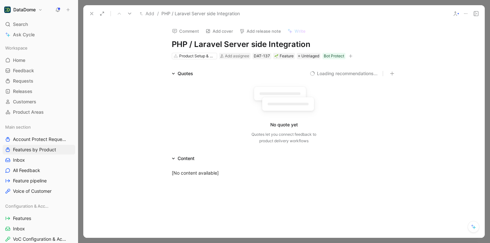
click at [91, 14] on icon at bounding box center [91, 13] width 5 height 5
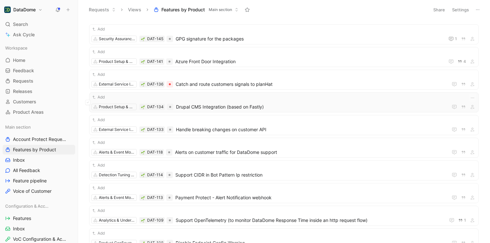
scroll to position [124, 0]
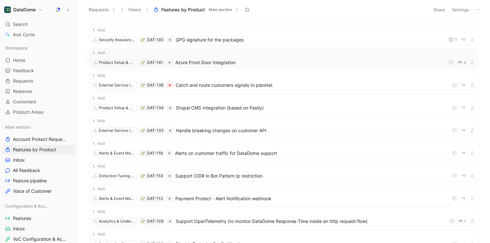
click at [202, 64] on span "Azure Front Door Integration" at bounding box center [308, 63] width 267 height 8
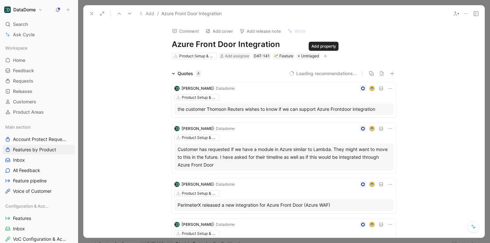
click at [324, 56] on icon "button" at bounding box center [326, 56] width 4 height 0
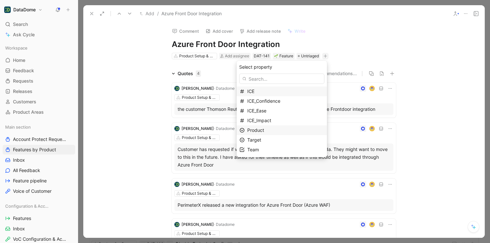
click at [262, 131] on span "Product" at bounding box center [255, 130] width 17 height 6
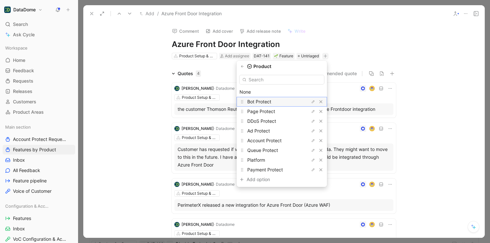
click at [264, 103] on span "Bot Protect" at bounding box center [259, 102] width 24 height 6
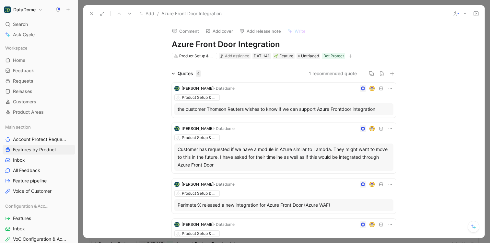
click at [90, 15] on icon at bounding box center [91, 13] width 5 height 5
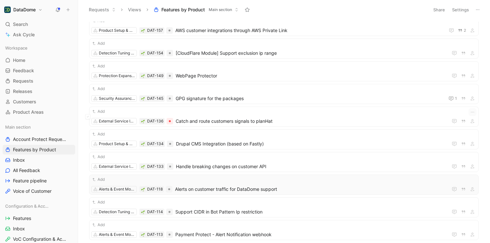
scroll to position [63, 0]
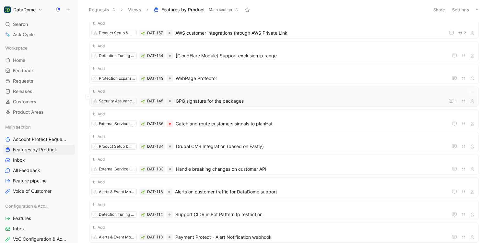
click at [218, 94] on div "Add" at bounding box center [283, 91] width 385 height 6
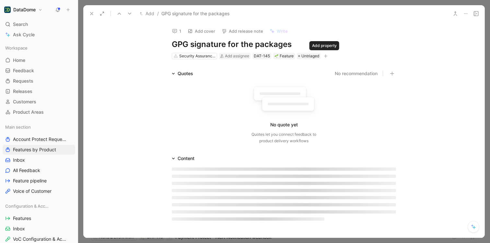
click at [325, 57] on icon "button" at bounding box center [326, 56] width 4 height 4
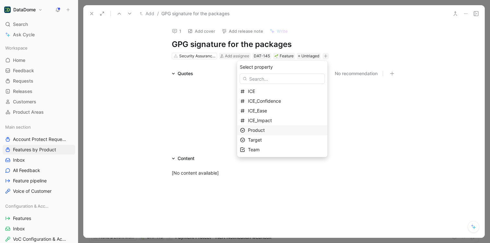
click at [265, 130] on span "Product" at bounding box center [256, 130] width 17 height 6
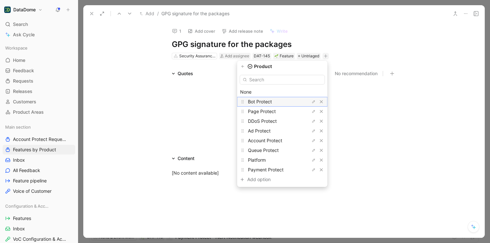
click at [270, 101] on span "Bot Protect" at bounding box center [260, 102] width 24 height 6
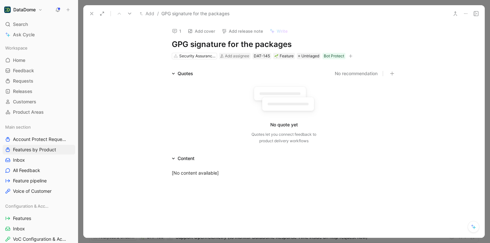
click at [93, 13] on icon at bounding box center [91, 13] width 5 height 5
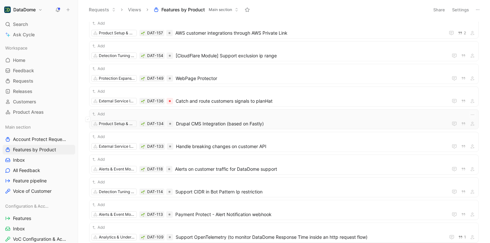
scroll to position [64, 0]
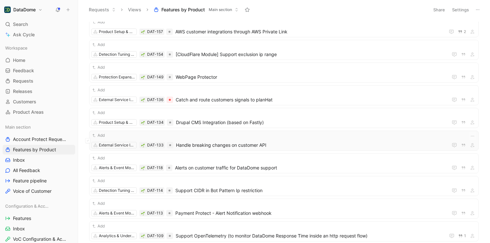
click at [264, 148] on span "Handle breaking changes on customer API" at bounding box center [310, 145] width 269 height 8
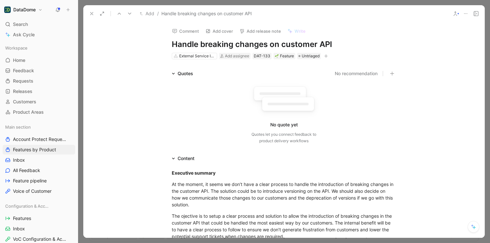
click at [324, 55] on icon "button" at bounding box center [326, 56] width 4 height 4
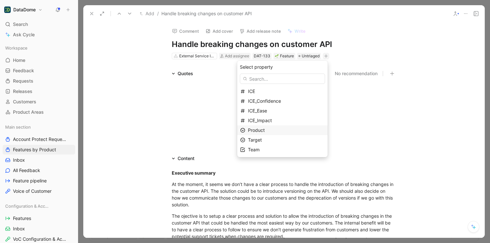
click at [265, 130] on span "Product" at bounding box center [256, 130] width 17 height 6
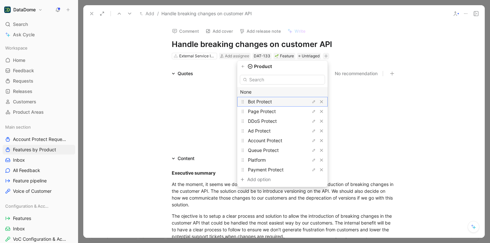
click at [268, 103] on span "Bot Protect" at bounding box center [260, 102] width 24 height 6
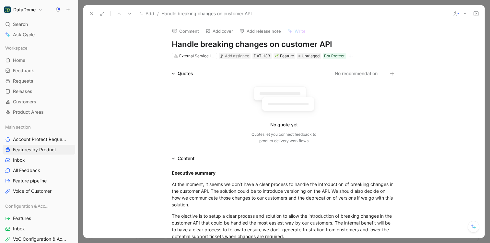
click at [91, 13] on icon at bounding box center [91, 13] width 5 height 5
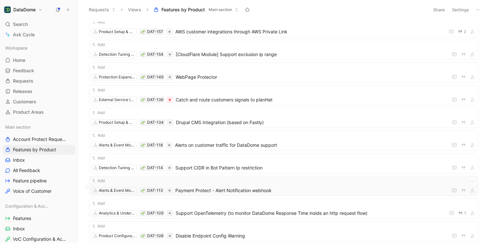
click at [253, 193] on span "Payment Protect - Alert Notification webhook" at bounding box center [310, 191] width 270 height 8
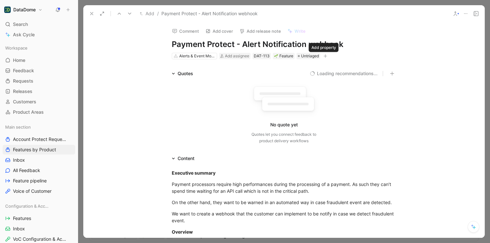
click at [325, 56] on icon "button" at bounding box center [325, 56] width 4 height 4
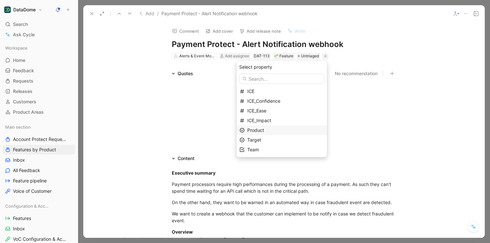
click at [273, 130] on div "Product" at bounding box center [285, 130] width 77 height 8
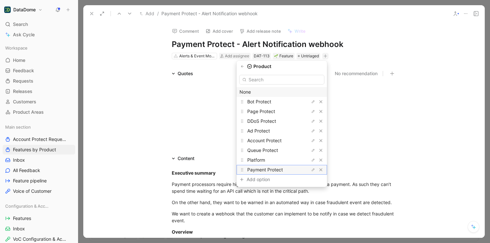
click at [271, 170] on span "Payment Protect" at bounding box center [265, 170] width 36 height 6
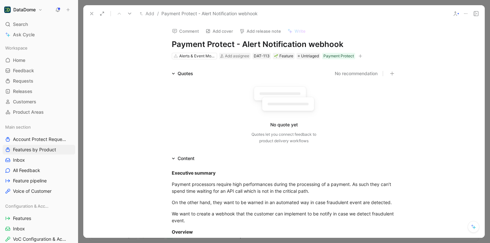
click at [90, 11] on icon at bounding box center [91, 13] width 5 height 5
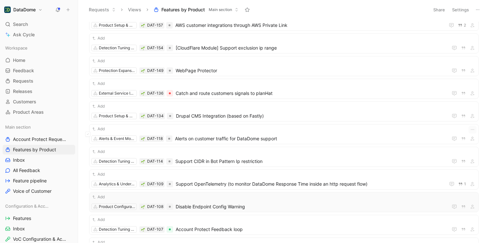
scroll to position [113, 0]
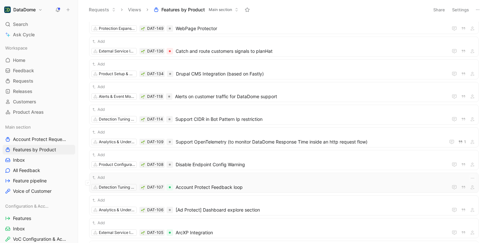
click at [206, 187] on span "Account Protect Feedback loop" at bounding box center [311, 187] width 270 height 8
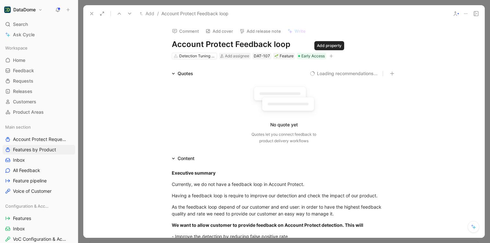
click at [329, 54] on icon "button" at bounding box center [331, 56] width 4 height 4
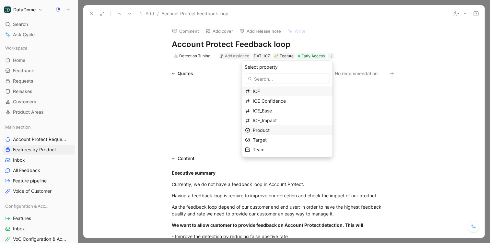
click at [270, 130] on span "Product" at bounding box center [261, 130] width 17 height 6
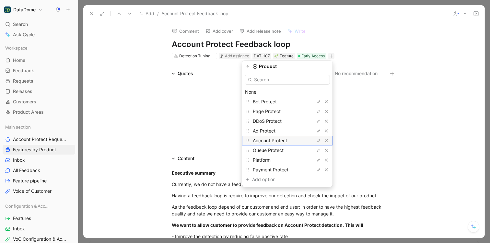
click at [279, 142] on span "Account Protect" at bounding box center [270, 141] width 34 height 6
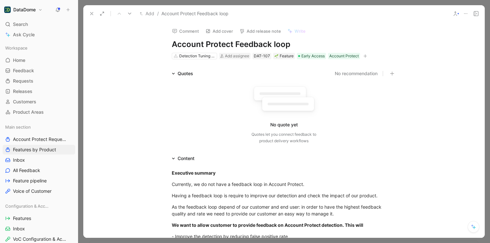
click at [92, 16] on icon at bounding box center [91, 13] width 5 height 5
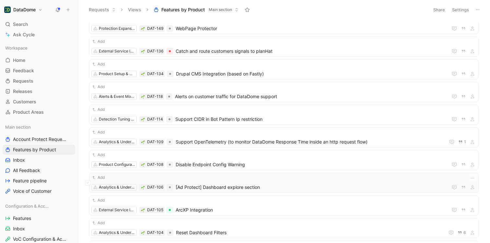
click at [284, 186] on span "[Ad Protect] Dashboard explore section" at bounding box center [311, 187] width 270 height 8
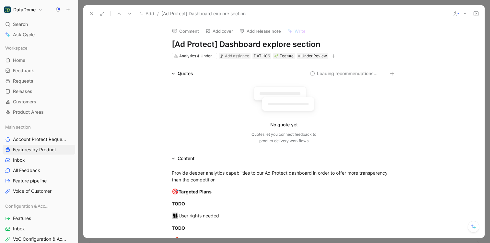
click at [332, 56] on icon "button" at bounding box center [334, 56] width 4 height 4
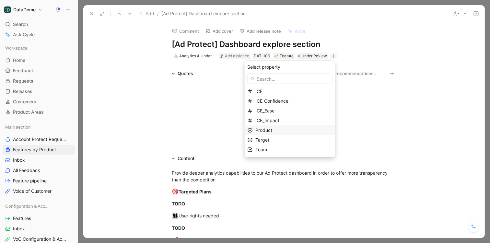
click at [272, 129] on span "Product" at bounding box center [263, 130] width 17 height 6
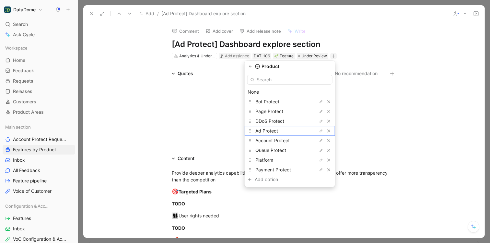
click at [276, 129] on span "Ad Protect" at bounding box center [266, 131] width 23 height 6
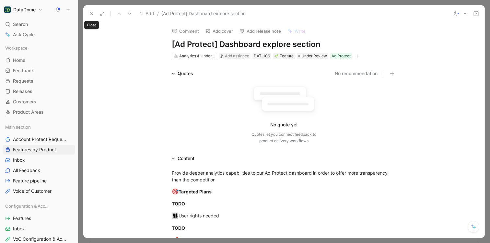
click at [88, 14] on button at bounding box center [91, 13] width 9 height 9
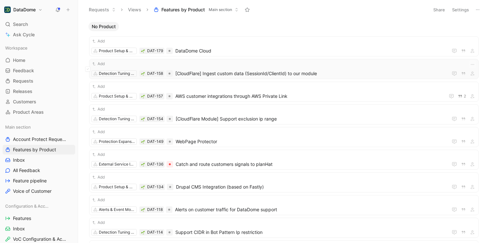
click at [302, 73] on span "[CloudFlare] Ingest custom data (SessionId/ClientId) to our module" at bounding box center [310, 74] width 270 height 8
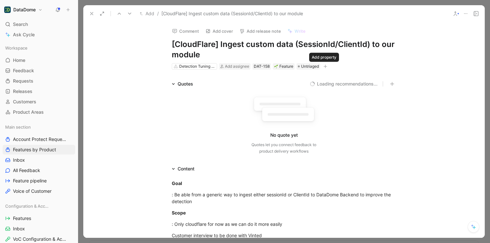
click at [323, 67] on icon "button" at bounding box center [325, 66] width 4 height 4
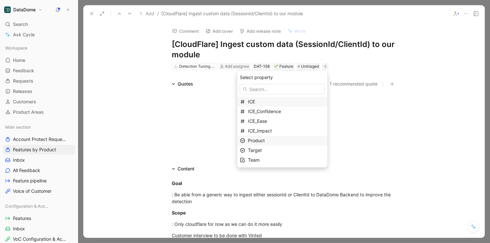
click at [264, 143] on span "Product" at bounding box center [256, 141] width 17 height 6
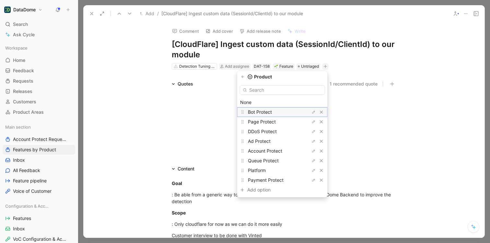
click at [265, 110] on span "Bot Protect" at bounding box center [260, 112] width 24 height 6
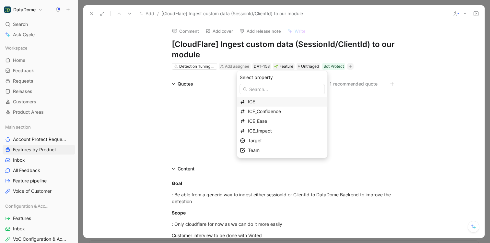
drag, startPoint x: 121, startPoint y: 57, endPoint x: 84, endPoint y: 26, distance: 48.6
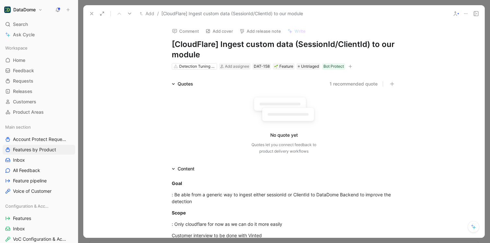
click at [89, 10] on button at bounding box center [91, 13] width 9 height 9
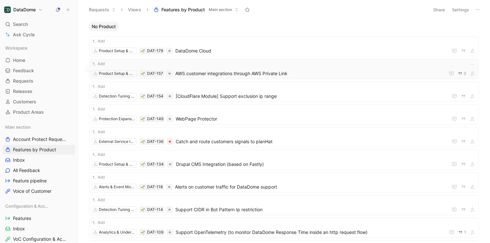
click at [260, 72] on span "AWS customer integrations through AWS Private Link" at bounding box center [308, 74] width 267 height 8
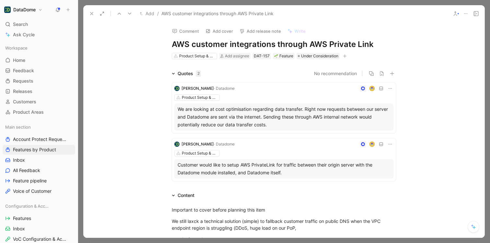
drag, startPoint x: 172, startPoint y: 44, endPoint x: 369, endPoint y: 44, distance: 197.4
click at [369, 44] on h1 "AWS customer integrations through AWS Private Link" at bounding box center [284, 44] width 224 height 10
copy h1 "AWS customer integrations through AWS Private Link"
click at [88, 14] on button at bounding box center [91, 13] width 9 height 9
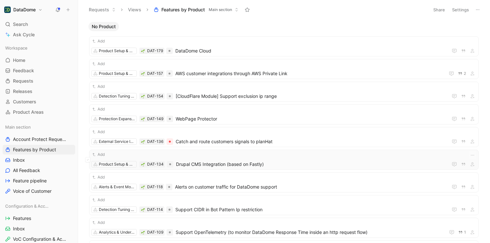
scroll to position [1, 0]
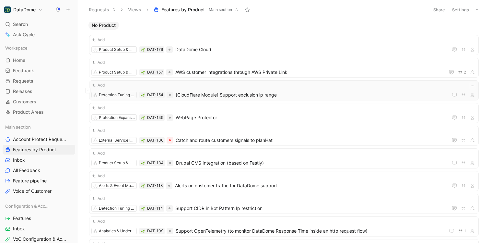
click at [283, 93] on span "[CloudFlare Module] Support exclusion ip range" at bounding box center [311, 95] width 270 height 8
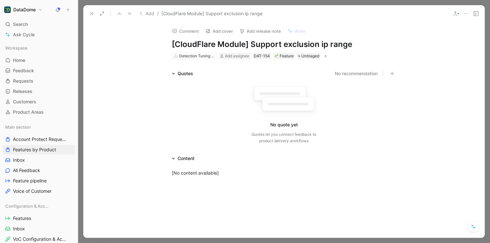
drag, startPoint x: 355, startPoint y: 45, endPoint x: 171, endPoint y: 43, distance: 183.5
click at [172, 43] on h1 "[CloudFlare Module] Support exclusion ip range" at bounding box center [284, 44] width 224 height 10
copy h1 "[CloudFlare Module] Support exclusion ip range"
click at [90, 13] on use at bounding box center [91, 13] width 3 height 3
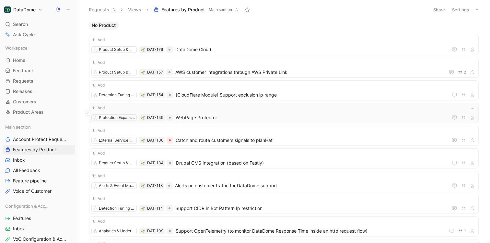
click at [237, 111] on div "Add Protection Expansion DAT-149 WebPage Protector" at bounding box center [283, 113] width 385 height 17
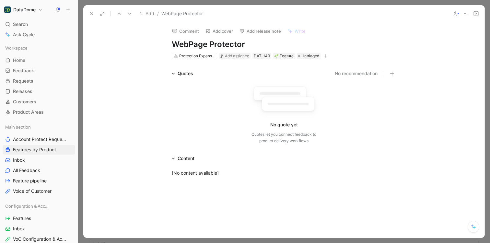
drag, startPoint x: 248, startPoint y: 43, endPoint x: 172, endPoint y: 42, distance: 75.8
click at [172, 42] on h1 "WebPage Protector" at bounding box center [284, 44] width 224 height 10
copy h1 "WebPage Protector"
click at [92, 13] on use at bounding box center [91, 13] width 3 height 3
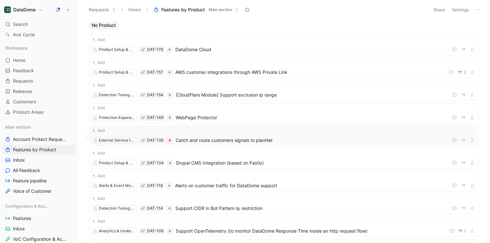
click at [284, 137] on span "Catch and route customers signals to planHat" at bounding box center [311, 140] width 270 height 8
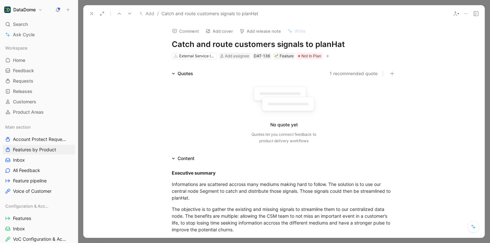
click at [92, 13] on use at bounding box center [91, 13] width 3 height 3
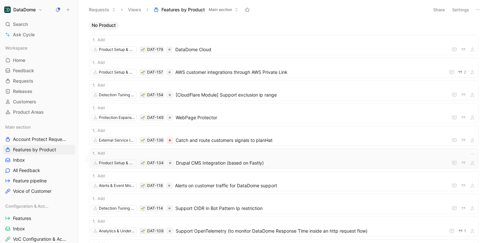
click at [256, 164] on span "Drupal CMS Integration (based on Fastly)" at bounding box center [310, 163] width 269 height 8
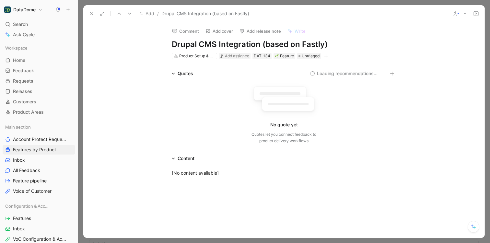
drag, startPoint x: 256, startPoint y: 46, endPoint x: 170, endPoint y: 46, distance: 85.6
click at [172, 46] on h1 "Drupal CMS Integration (based on Fastly)" at bounding box center [284, 44] width 224 height 10
click at [90, 14] on icon at bounding box center [91, 13] width 5 height 5
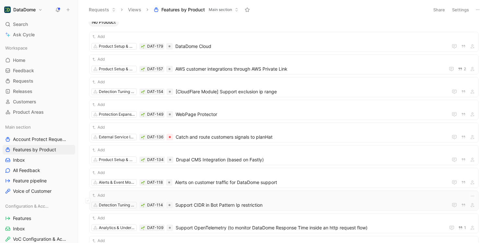
scroll to position [43, 0]
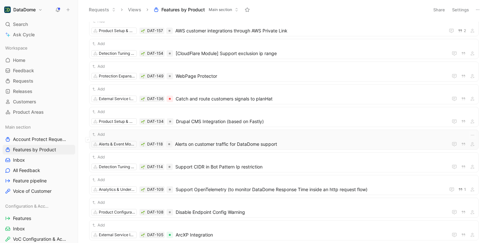
click at [263, 143] on span "Alerts on customer traffic for DataDome support" at bounding box center [310, 144] width 270 height 8
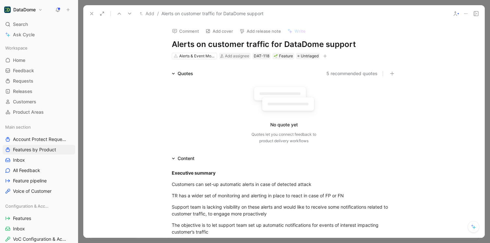
drag, startPoint x: 354, startPoint y: 44, endPoint x: 172, endPoint y: 42, distance: 181.8
click at [172, 42] on h1 "Alerts on customer traffic for DataDome support" at bounding box center [284, 44] width 224 height 10
copy h1 "Alerts on customer traffic for DataDome support"
click at [94, 14] on icon at bounding box center [91, 13] width 5 height 5
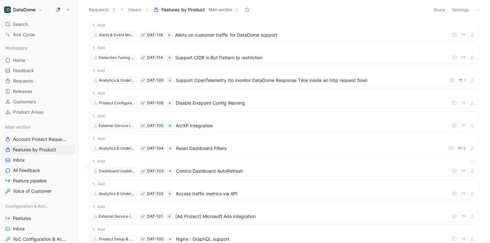
scroll to position [152, 0]
click at [256, 57] on span "Support CIDR in Bot Pattern Ip restriction" at bounding box center [310, 57] width 270 height 8
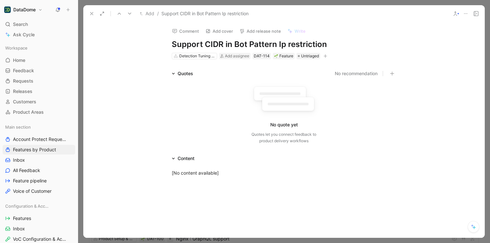
drag, startPoint x: 331, startPoint y: 44, endPoint x: 171, endPoint y: 42, distance: 159.8
click at [172, 42] on h1 "Support CIDR in Bot Pattern Ip restriction" at bounding box center [284, 44] width 224 height 10
click at [90, 12] on icon at bounding box center [91, 13] width 5 height 5
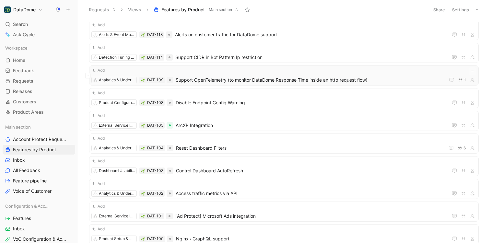
click at [195, 78] on span "Support OpenTelemetry (to monitor DataDome Response Time inside an http request…" at bounding box center [309, 80] width 267 height 8
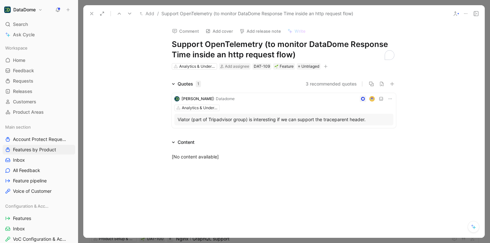
drag, startPoint x: 304, startPoint y: 49, endPoint x: 168, endPoint y: 41, distance: 136.7
click at [168, 41] on div "Comment Add cover Add release note Write Support OpenTelemetry (to monitor Data…" at bounding box center [283, 46] width 249 height 48
drag, startPoint x: 290, startPoint y: 55, endPoint x: 170, endPoint y: 44, distance: 120.4
click at [172, 44] on h1 "Support OpenTelemetry (to monitor DataDome Response Time inside an http request…" at bounding box center [284, 49] width 224 height 21
click at [90, 13] on icon at bounding box center [91, 13] width 5 height 5
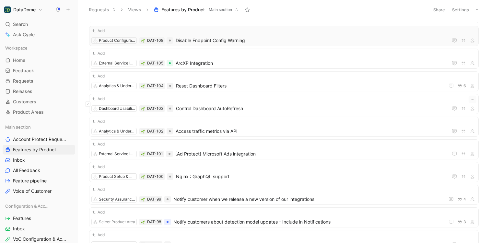
scroll to position [216, 0]
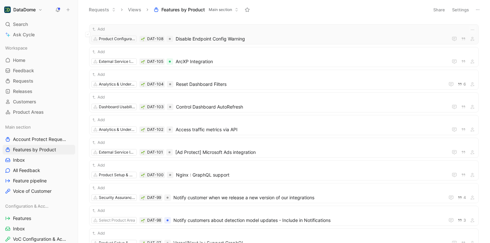
click at [238, 38] on span "Disable Endpoint Config Warning" at bounding box center [311, 39] width 270 height 8
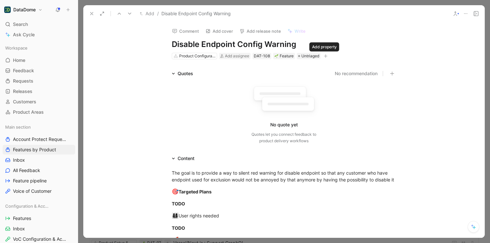
click at [325, 55] on icon "button" at bounding box center [326, 56] width 4 height 4
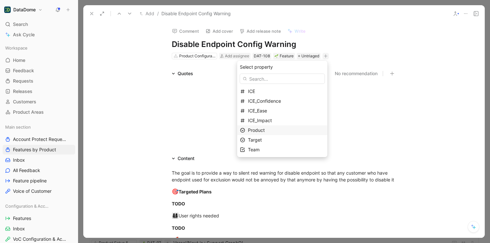
click at [260, 134] on div "Product" at bounding box center [286, 130] width 77 height 8
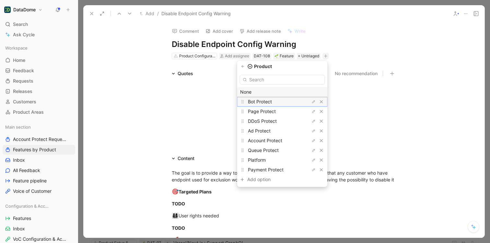
click at [266, 100] on span "Bot Protect" at bounding box center [260, 102] width 24 height 6
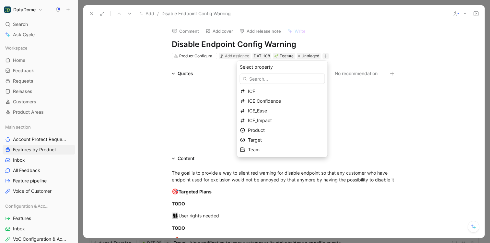
scroll to position [193, 0]
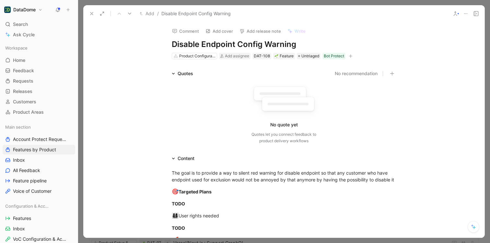
click at [93, 14] on icon at bounding box center [91, 13] width 5 height 5
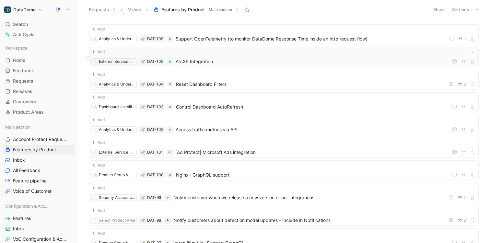
click at [214, 60] on span "ArcXP Integration" at bounding box center [311, 62] width 270 height 8
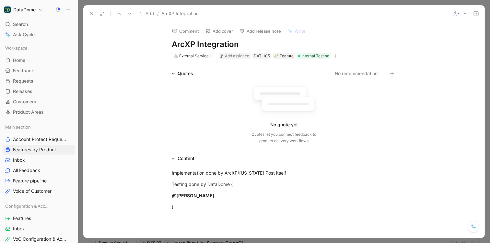
drag, startPoint x: 238, startPoint y: 43, endPoint x: 169, endPoint y: 43, distance: 68.7
click at [169, 43] on div "Comment Add cover Add release note Write ArcXP Integration External Service Int…" at bounding box center [283, 41] width 249 height 38
copy h1 "ArcXP Integration"
click at [313, 55] on span "Internal Testing" at bounding box center [315, 56] width 28 height 6
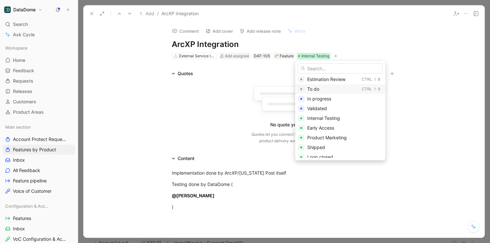
scroll to position [84, 0]
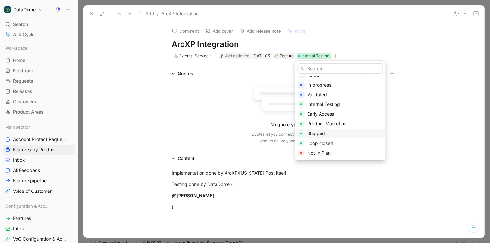
click at [324, 135] on span "Shipped" at bounding box center [316, 134] width 18 height 6
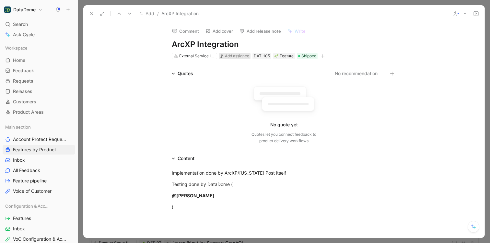
click at [229, 55] on span "Add assignee" at bounding box center [237, 55] width 24 height 5
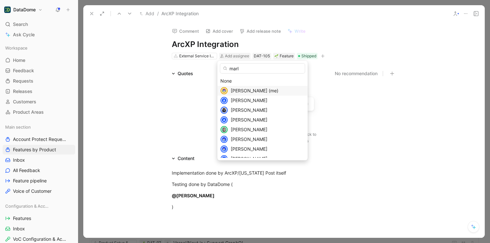
type input "marlo"
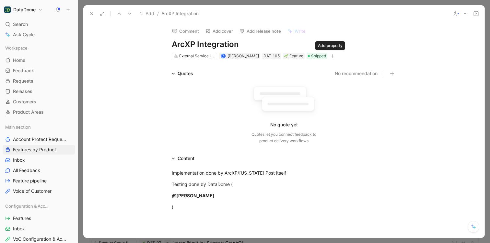
click at [331, 57] on icon "button" at bounding box center [333, 56] width 4 height 4
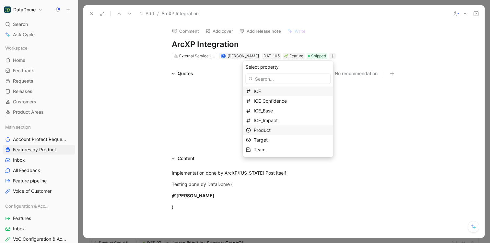
click at [270, 126] on div "Product" at bounding box center [288, 130] width 90 height 10
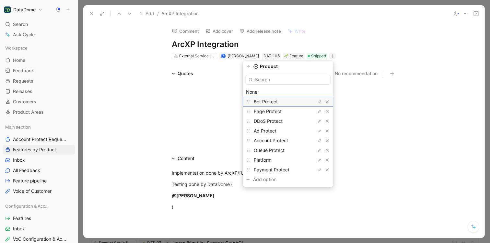
click at [275, 103] on span "Bot Protect" at bounding box center [266, 102] width 24 height 6
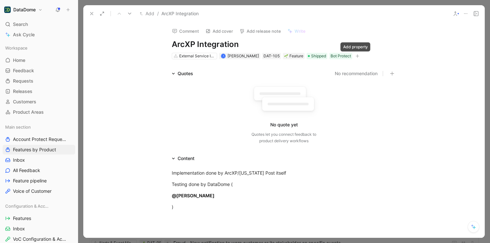
click at [356, 55] on icon "button" at bounding box center [358, 56] width 4 height 4
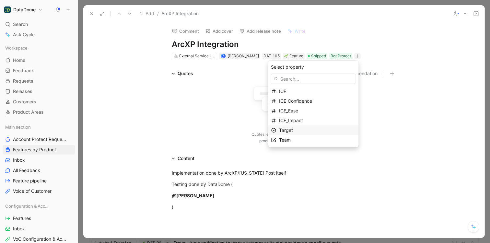
click at [293, 132] on span "Target" at bounding box center [286, 130] width 14 height 6
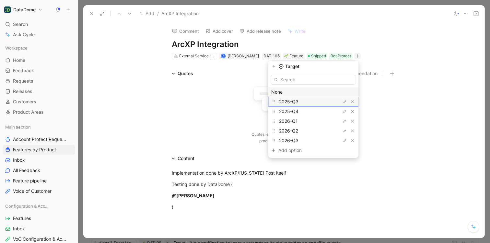
click at [299, 102] on span "2025-Q3" at bounding box center [288, 102] width 19 height 6
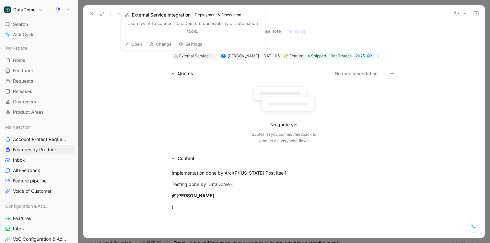
click at [189, 56] on div "External Service Integration" at bounding box center [197, 56] width 36 height 6
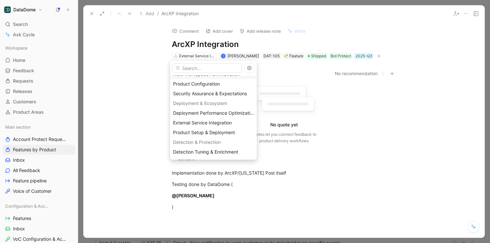
scroll to position [36, 0]
click at [209, 130] on span "Product Setup & Deployment" at bounding box center [204, 132] width 62 height 6
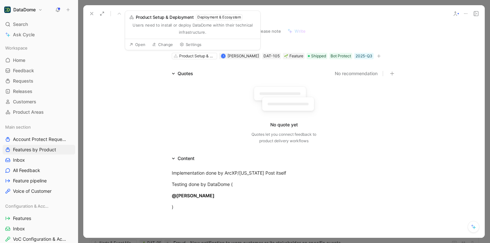
click at [141, 60] on div "Comment Add cover Add release note Write ArcXP Integration Product Setup & Depl…" at bounding box center [283, 130] width 401 height 216
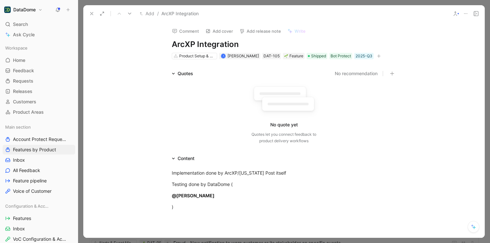
click at [92, 11] on icon at bounding box center [91, 13] width 5 height 5
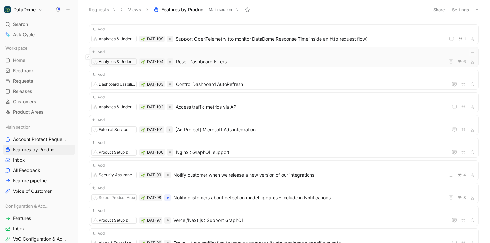
click at [209, 55] on div "Add Analytics & Understanding DAT-104 Reset Dashboard Filters 6" at bounding box center [283, 57] width 385 height 17
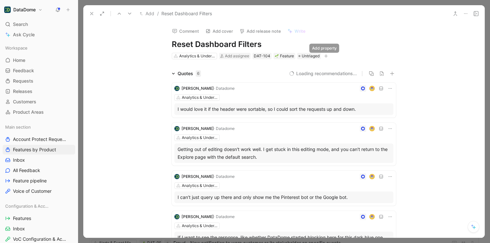
click at [327, 55] on button "button" at bounding box center [326, 56] width 6 height 6
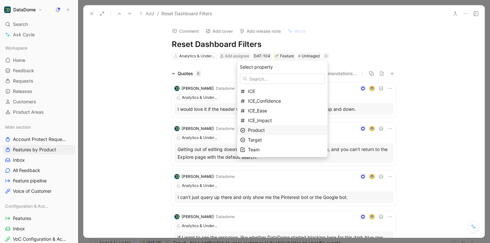
click at [265, 128] on span "Product" at bounding box center [256, 130] width 17 height 6
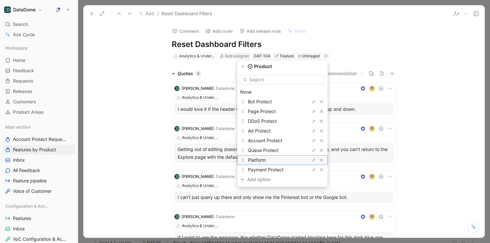
click at [266, 161] on span "Platform" at bounding box center [257, 160] width 18 height 6
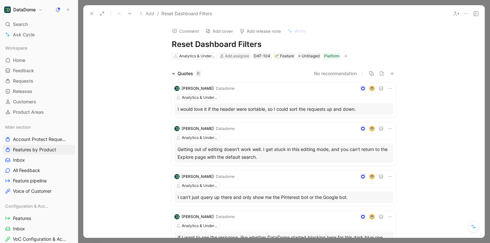
click at [90, 12] on icon at bounding box center [91, 13] width 5 height 5
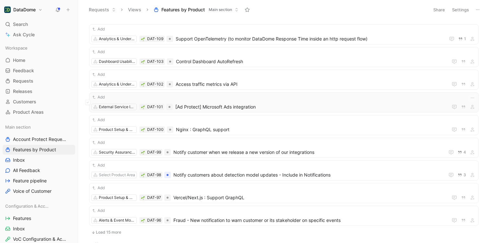
click at [215, 107] on span "[Ad Protect] Microsoft Ads integration" at bounding box center [310, 107] width 270 height 8
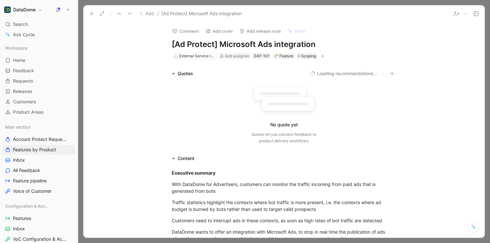
click at [322, 56] on icon "button" at bounding box center [323, 56] width 4 height 0
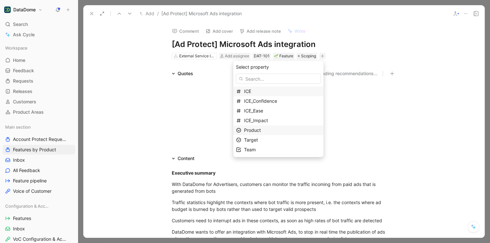
click at [261, 131] on span "Product" at bounding box center [252, 130] width 17 height 6
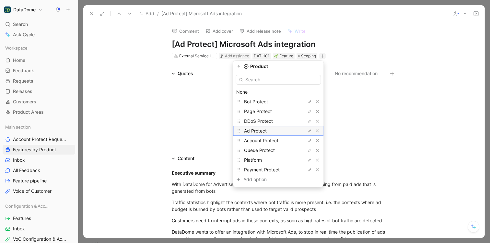
click at [262, 133] on span "Ad Protect" at bounding box center [255, 131] width 23 height 6
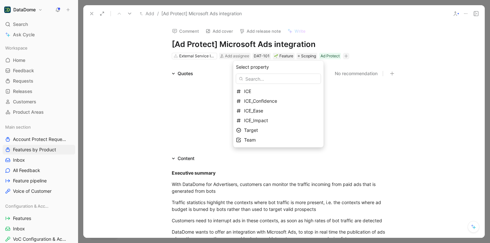
drag, startPoint x: 143, startPoint y: 95, endPoint x: 139, endPoint y: 91, distance: 6.0
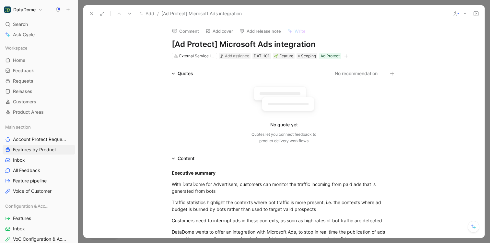
click at [89, 14] on icon at bounding box center [91, 13] width 5 height 5
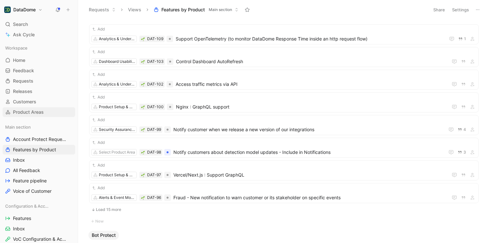
click at [40, 109] on span "Product Areas" at bounding box center [28, 112] width 31 height 6
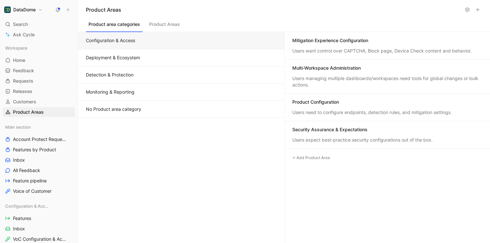
click at [114, 58] on button "Deployment & Ecosystem" at bounding box center [181, 57] width 206 height 17
click at [143, 42] on button "Configuration & Access" at bounding box center [181, 40] width 206 height 17
click at [125, 103] on button "No Product area category" at bounding box center [181, 109] width 206 height 17
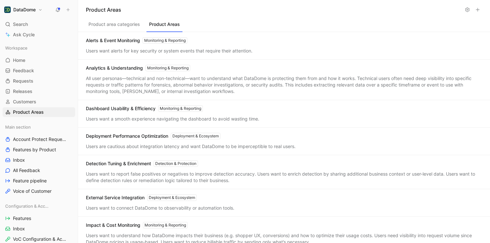
click at [164, 21] on button "Product Areas" at bounding box center [164, 26] width 36 height 12
click at [112, 25] on button "Product area categories" at bounding box center [114, 26] width 57 height 12
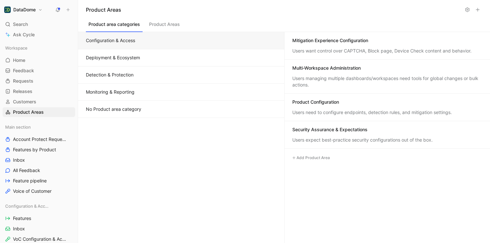
click at [109, 38] on button "Configuration & Access" at bounding box center [181, 40] width 206 height 17
click at [106, 57] on button "Deployment & Ecosystem" at bounding box center [181, 57] width 206 height 17
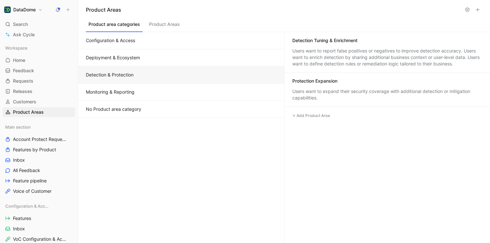
click at [101, 73] on button "Detection & Protection" at bounding box center [181, 74] width 206 height 17
click at [111, 96] on button "Monitoring & Reporting" at bounding box center [181, 92] width 206 height 17
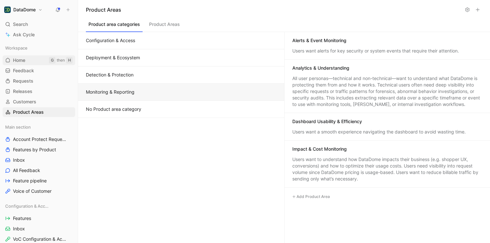
click at [20, 57] on span "Home" at bounding box center [19, 60] width 12 height 6
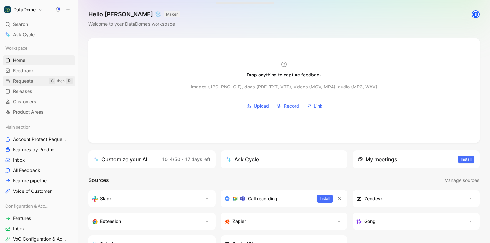
click at [28, 79] on span "Requests" at bounding box center [23, 81] width 20 height 6
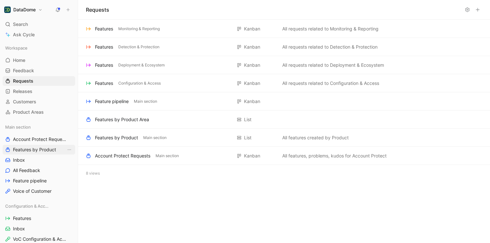
click at [29, 148] on span "Features by Product" at bounding box center [34, 149] width 43 height 6
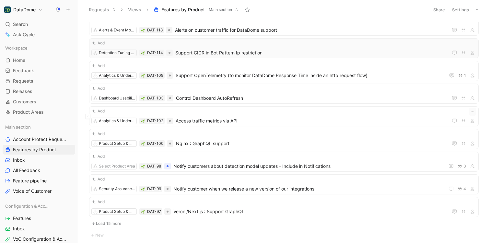
scroll to position [157, 0]
click at [256, 99] on span "Control Dashboard AutoRefresh" at bounding box center [310, 98] width 269 height 8
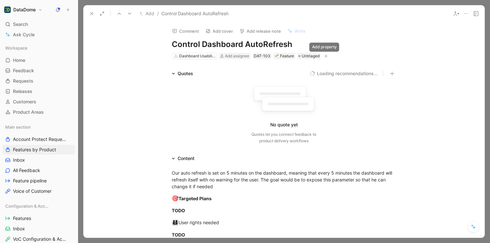
click at [324, 55] on icon "button" at bounding box center [326, 56] width 4 height 4
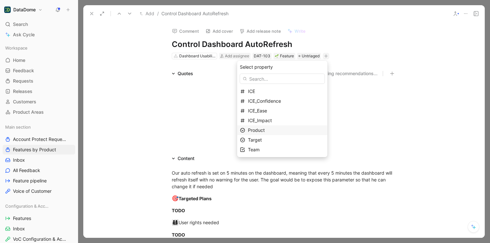
click at [261, 130] on span "Product" at bounding box center [256, 130] width 17 height 6
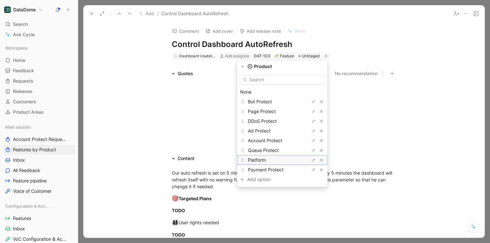
click at [262, 161] on span "Platform" at bounding box center [257, 160] width 18 height 6
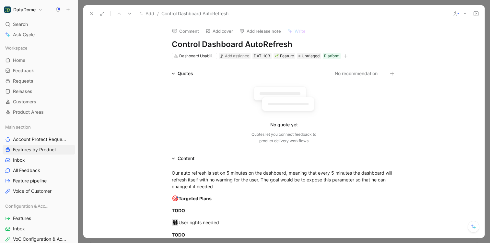
click at [91, 14] on use at bounding box center [91, 13] width 3 height 3
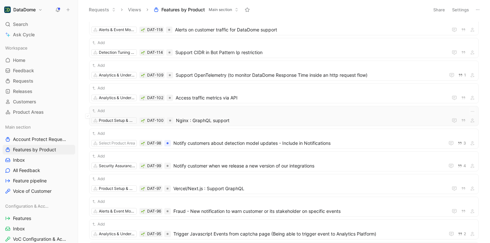
scroll to position [158, 0]
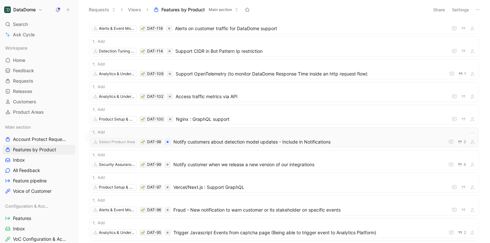
click at [203, 143] on span "Notify customers about detection model updates - Include in Notifications" at bounding box center [307, 142] width 269 height 8
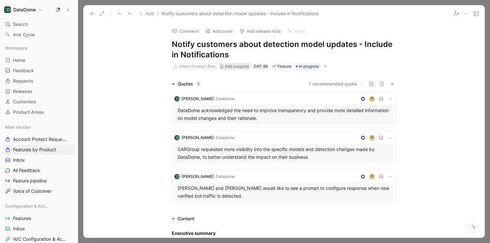
click at [241, 65] on span "Add assignee" at bounding box center [237, 66] width 24 height 5
type input "l"
click at [190, 66] on div "Select Product Area" at bounding box center [197, 66] width 36 height 6
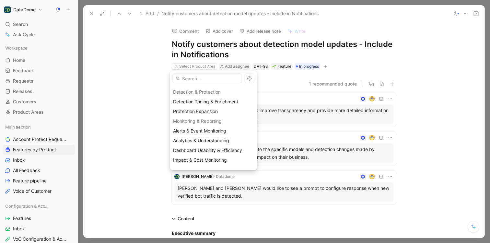
scroll to position [103, 0]
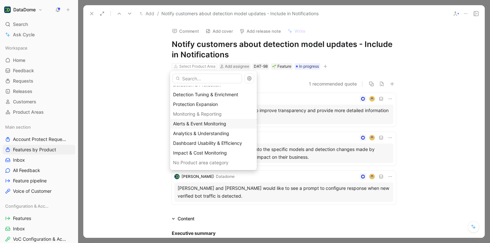
click at [211, 123] on span "Alerts & Event Monitoring" at bounding box center [199, 124] width 53 height 6
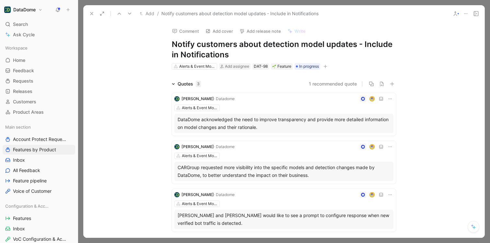
click at [128, 100] on div "Quotes 3 1 recommended quote [PERSON_NAME] · Datadome Alerts & Event Monitoring…" at bounding box center [283, 157] width 401 height 154
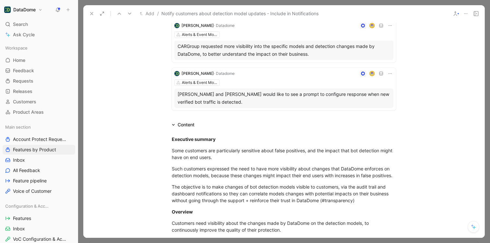
scroll to position [0, 0]
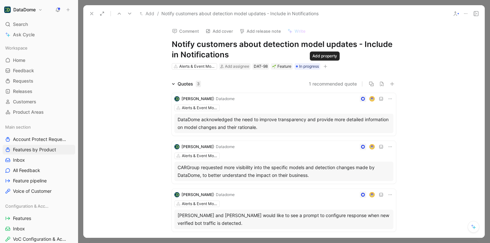
click at [325, 68] on icon "button" at bounding box center [325, 66] width 4 height 4
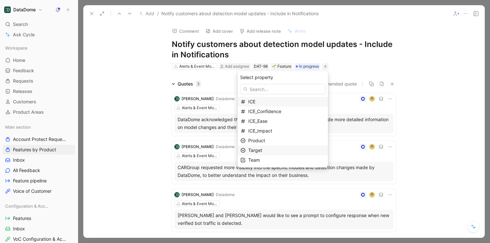
click at [262, 149] on span "Target" at bounding box center [255, 150] width 14 height 6
click at [268, 112] on span "2025-Q3" at bounding box center [257, 112] width 19 height 6
click at [265, 138] on span "Product" at bounding box center [256, 141] width 17 height 6
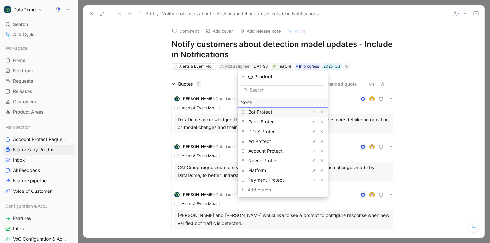
click at [268, 111] on span "Bot Protect" at bounding box center [260, 112] width 24 height 6
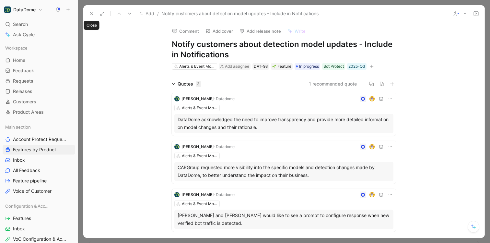
click at [90, 12] on icon at bounding box center [91, 13] width 5 height 5
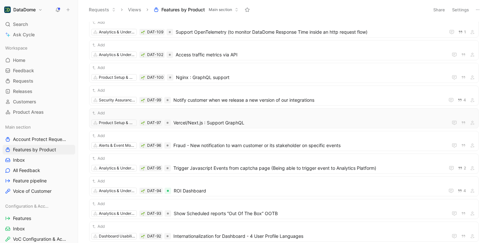
scroll to position [198, 0]
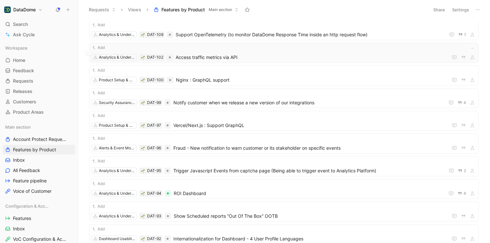
click at [244, 57] on span "Access traffic metrics via API" at bounding box center [311, 57] width 270 height 8
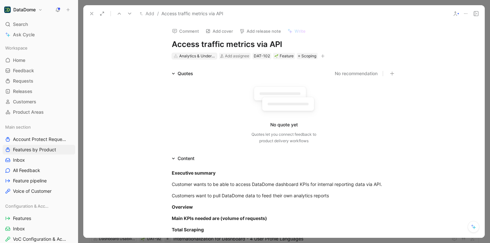
click at [201, 58] on div "Analytics & Understanding" at bounding box center [197, 56] width 36 height 6
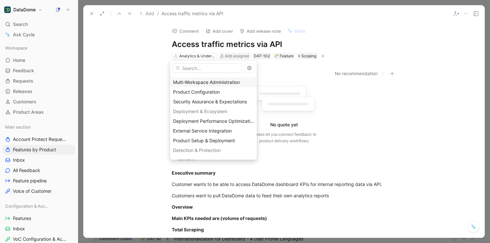
scroll to position [28, 0]
click at [200, 130] on span "External Service Integration" at bounding box center [202, 131] width 59 height 6
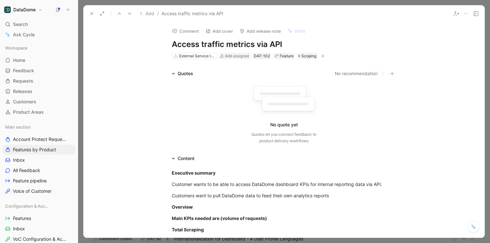
click at [149, 123] on div "Quotes No recommendation No quote yet Quotes let you connect feedback to produc…" at bounding box center [283, 108] width 401 height 77
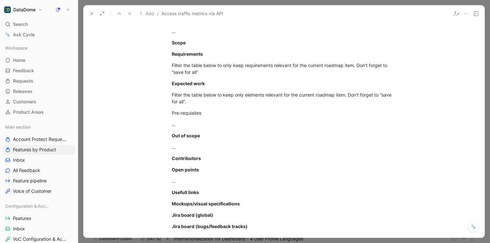
scroll to position [0, 0]
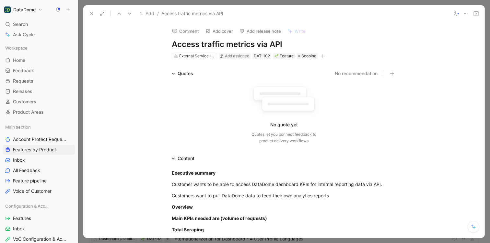
click at [322, 56] on icon "button" at bounding box center [323, 56] width 4 height 4
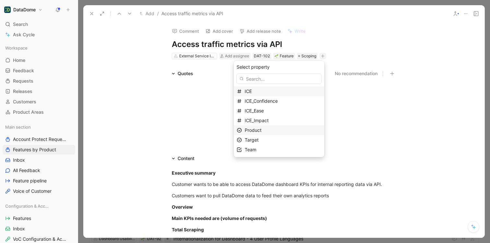
click at [268, 129] on div "Product" at bounding box center [283, 130] width 77 height 8
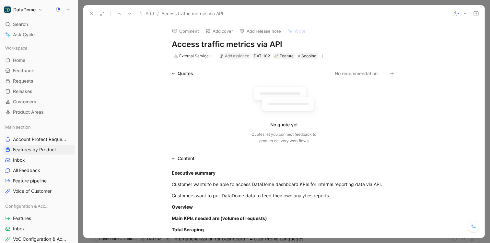
drag, startPoint x: 283, startPoint y: 42, endPoint x: 171, endPoint y: 45, distance: 111.9
click at [172, 45] on h1 "Access traffic metrics via API" at bounding box center [284, 44] width 224 height 10
copy h1 "Access traffic metrics via API"
click at [133, 130] on div "Quotes No recommendation No quote yet Quotes let you connect feedback to produc…" at bounding box center [283, 108] width 401 height 77
click at [91, 15] on icon at bounding box center [91, 13] width 5 height 5
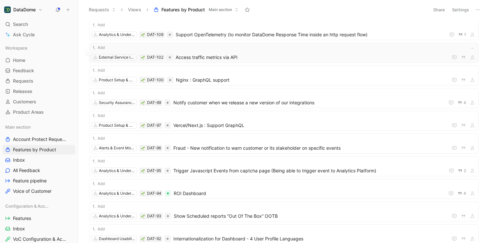
click at [198, 58] on span "Access traffic metrics via API" at bounding box center [311, 57] width 270 height 8
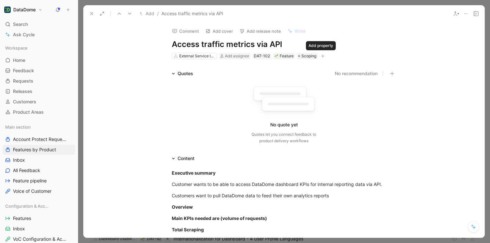
click at [324, 57] on button "button" at bounding box center [323, 56] width 6 height 6
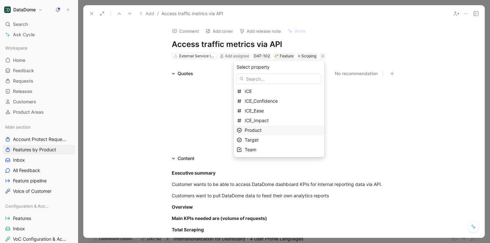
click at [262, 132] on span "Product" at bounding box center [253, 130] width 17 height 6
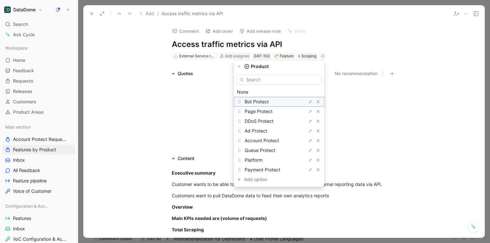
click at [261, 103] on span "Bot Protect" at bounding box center [257, 102] width 24 height 6
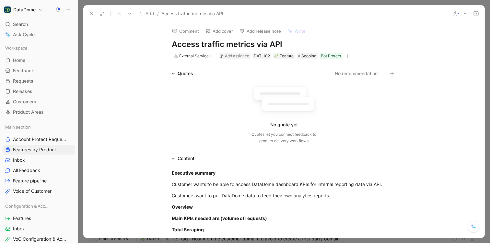
click at [88, 13] on button at bounding box center [91, 13] width 9 height 9
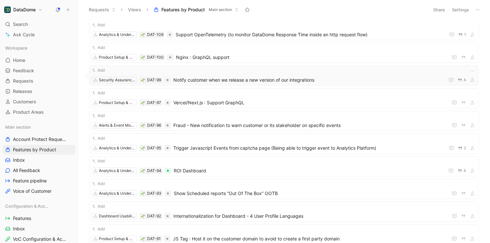
click at [223, 78] on span "Notify customer when we release a new version of our integrations" at bounding box center [307, 80] width 269 height 8
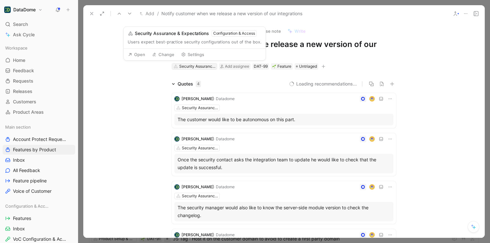
click at [211, 65] on div "Security Assurance & Expectations" at bounding box center [197, 66] width 36 height 6
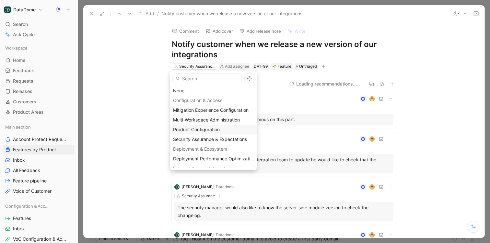
scroll to position [103, 0]
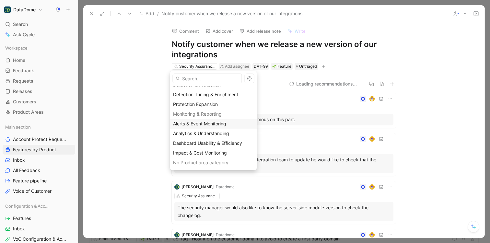
click at [217, 124] on span "Alerts & Event Monitoring" at bounding box center [199, 124] width 53 height 6
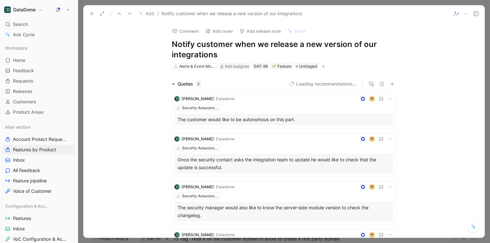
click at [130, 72] on div "Comment Add cover Add release note Write Notify customer when we release a new …" at bounding box center [283, 130] width 401 height 216
click at [320, 67] on button "button" at bounding box center [323, 66] width 6 height 6
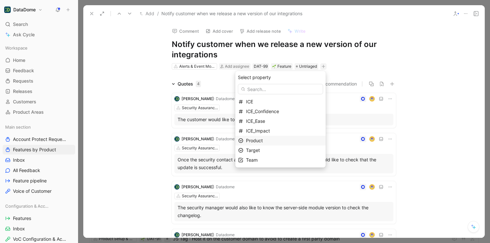
click at [263, 142] on span "Product" at bounding box center [254, 141] width 17 height 6
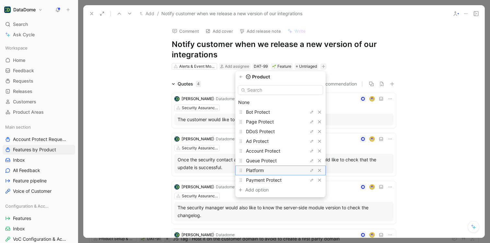
click at [262, 171] on span "Platform" at bounding box center [255, 171] width 18 height 6
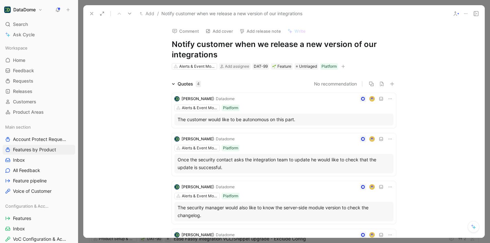
click at [94, 12] on icon at bounding box center [91, 13] width 5 height 5
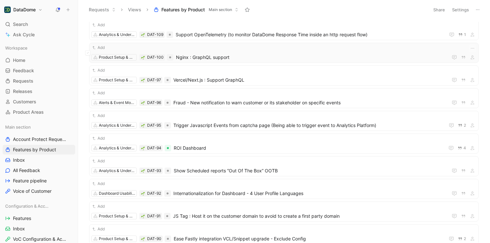
click at [243, 57] on span "Nginx : GraphQL support" at bounding box center [310, 57] width 269 height 8
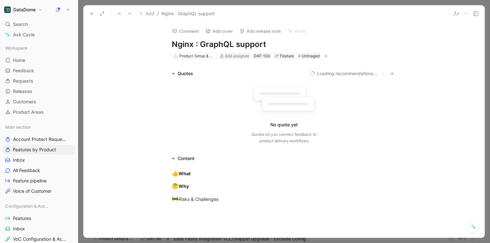
click at [323, 56] on button "button" at bounding box center [326, 56] width 6 height 6
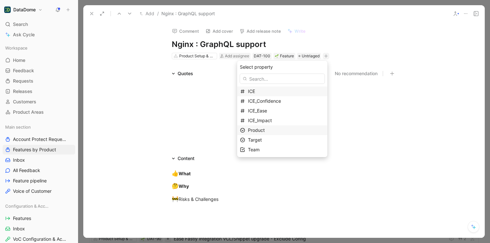
click at [265, 133] on div "Product" at bounding box center [286, 130] width 77 height 8
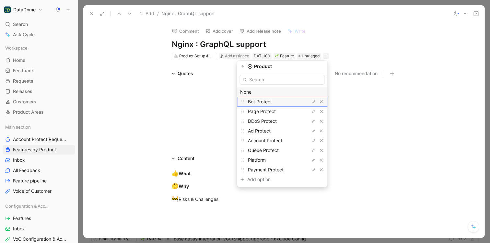
click at [267, 101] on span "Bot Protect" at bounding box center [260, 102] width 24 height 6
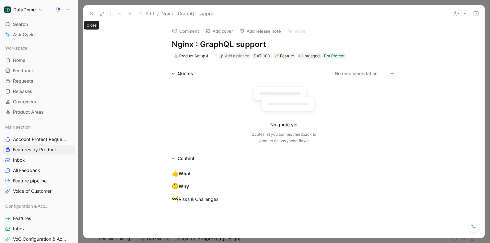
click at [92, 13] on use at bounding box center [91, 13] width 3 height 3
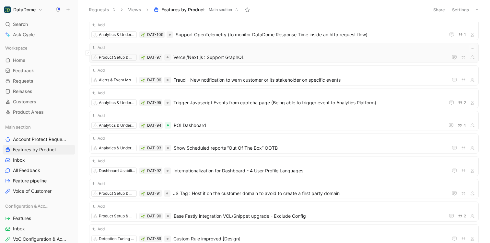
click at [246, 59] on span "Vercel/Next.js : Support GraphQL" at bounding box center [309, 57] width 272 height 8
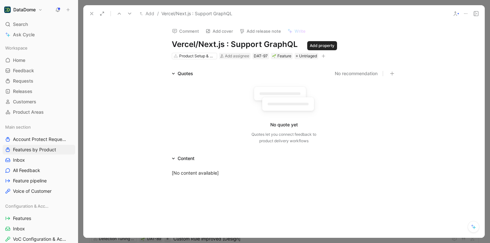
click at [322, 56] on icon "button" at bounding box center [324, 56] width 4 height 0
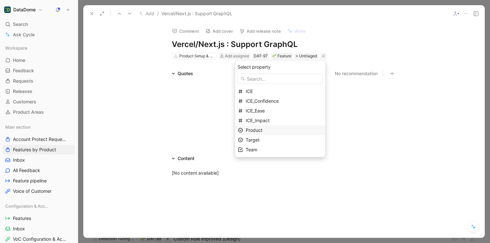
click at [261, 131] on span "Product" at bounding box center [254, 130] width 17 height 6
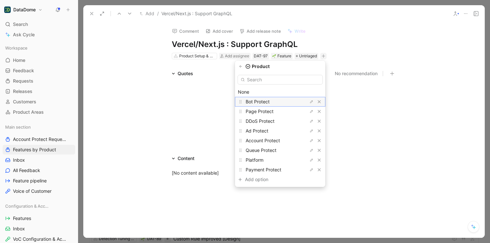
click at [264, 101] on span "Bot Protect" at bounding box center [258, 102] width 24 height 6
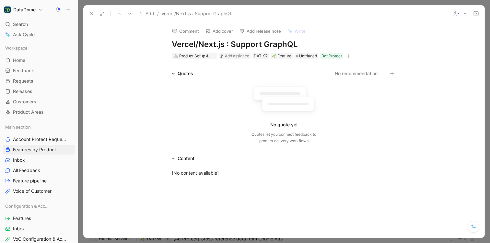
click at [198, 57] on div "Product Setup & Deployment" at bounding box center [197, 56] width 36 height 6
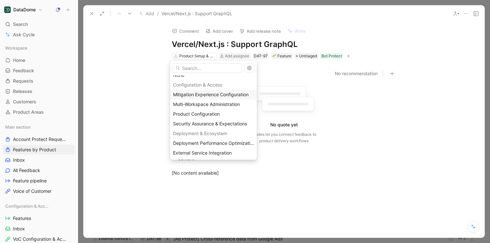
scroll to position [45, 0]
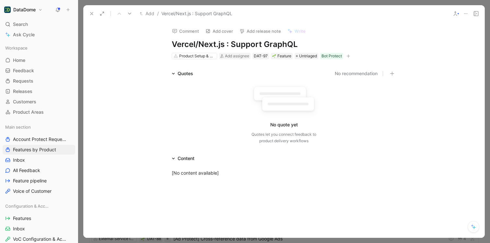
click at [90, 13] on icon at bounding box center [91, 13] width 5 height 5
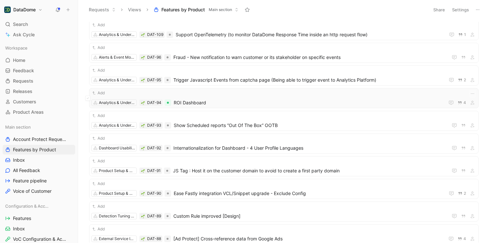
click at [211, 99] on span "ROI Dashboard" at bounding box center [308, 103] width 268 height 8
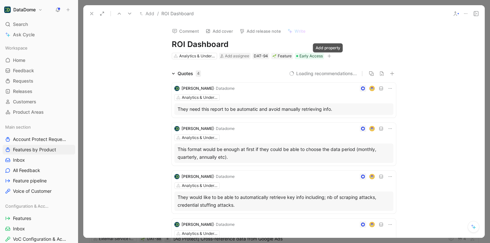
click at [330, 56] on button "button" at bounding box center [329, 56] width 6 height 6
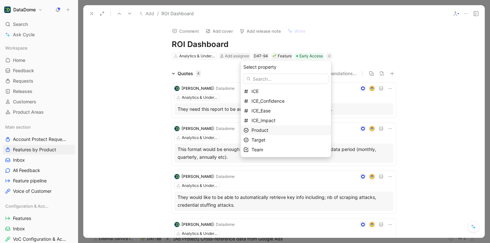
click at [268, 132] on span "Product" at bounding box center [260, 130] width 17 height 6
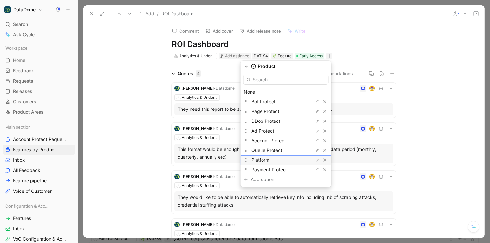
click at [277, 163] on div "Platform" at bounding box center [276, 160] width 49 height 8
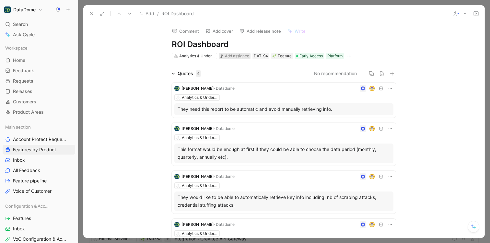
click at [221, 56] on icon at bounding box center [221, 55] width 3 height 3
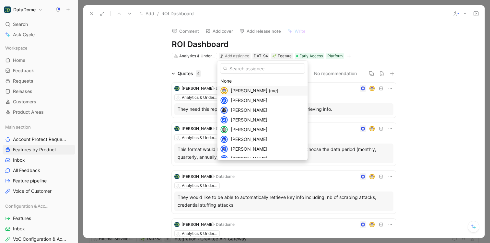
click at [242, 89] on span "[PERSON_NAME] (me)" at bounding box center [255, 91] width 48 height 6
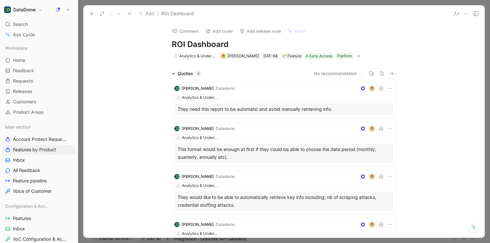
click at [131, 57] on div "Comment Add cover Add release note Write ROI Dashboard Analytics & Understandin…" at bounding box center [283, 130] width 401 height 216
click at [358, 55] on icon "button" at bounding box center [358, 56] width 0 height 4
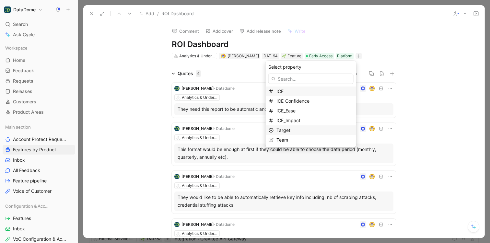
click at [297, 128] on div "Target" at bounding box center [314, 130] width 77 height 8
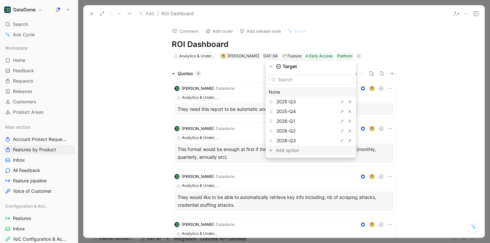
click at [295, 150] on div "Add option" at bounding box center [300, 150] width 49 height 8
type input "2025-Q2"
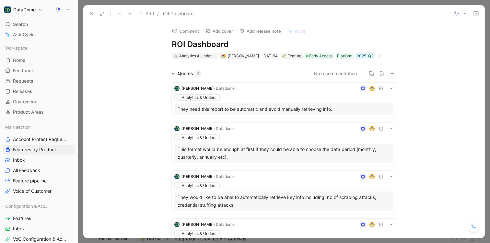
click at [207, 54] on div "Analytics & Understanding" at bounding box center [197, 56] width 36 height 6
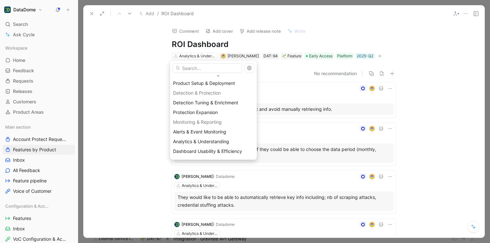
scroll to position [103, 0]
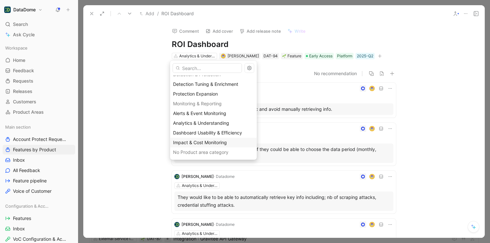
click at [217, 143] on span "Impact & Cost Monitoring" at bounding box center [200, 143] width 54 height 6
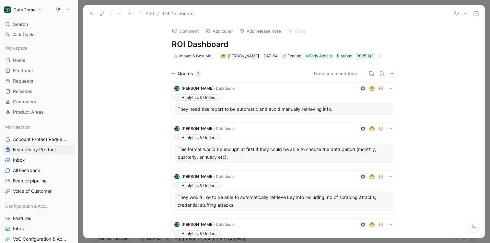
click at [126, 106] on div "Quotes 4 No recommendation [PERSON_NAME] · Datadome Analytics & Understanding T…" at bounding box center [283, 163] width 401 height 187
click at [89, 14] on icon at bounding box center [91, 13] width 5 height 5
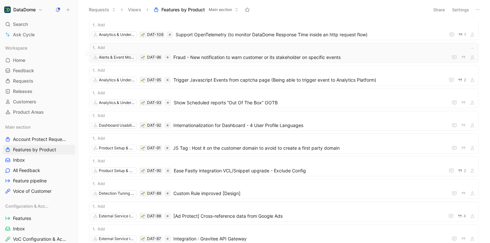
click at [326, 54] on span "Fraud - New notification to warn customer or its stakeholder on specific events" at bounding box center [309, 57] width 272 height 8
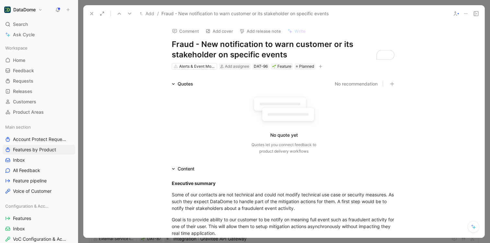
drag, startPoint x: 307, startPoint y: 53, endPoint x: 172, endPoint y: 41, distance: 136.0
click at [172, 41] on h1 "Fraud - New notification to warn customer or its stakeholder on specific events" at bounding box center [284, 49] width 224 height 21
copy h1 "Fraud - New notification to warn customer or its stakeholder on specific events"
click at [320, 65] on icon "button" at bounding box center [321, 66] width 4 height 4
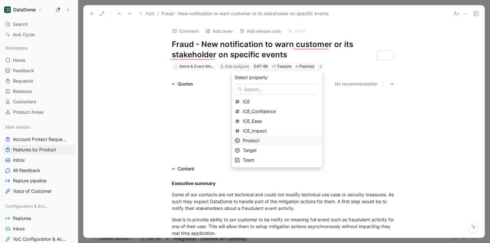
click at [272, 142] on div "Product" at bounding box center [281, 141] width 77 height 8
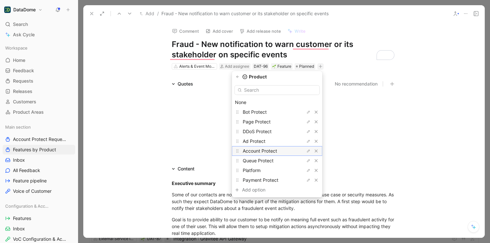
click at [267, 152] on span "Account Protect" at bounding box center [260, 151] width 34 height 6
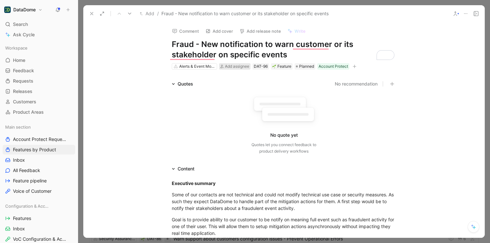
click at [238, 66] on span "Add assignee" at bounding box center [237, 66] width 24 height 5
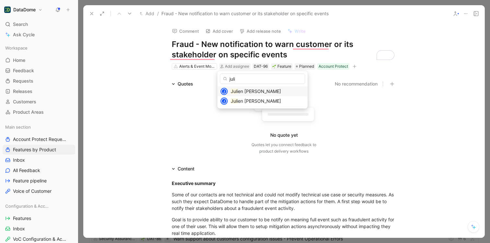
type input "juli"
click at [262, 91] on div "Juli en [PERSON_NAME]" at bounding box center [268, 92] width 74 height 8
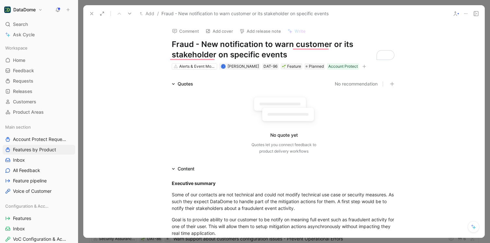
click at [362, 66] on icon "button" at bounding box center [364, 66] width 4 height 4
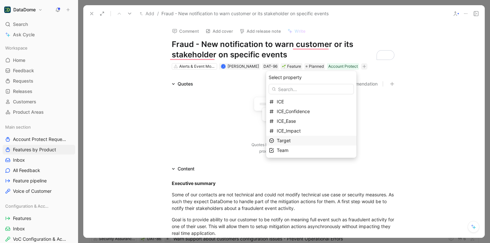
click at [298, 141] on div "Target" at bounding box center [315, 141] width 77 height 8
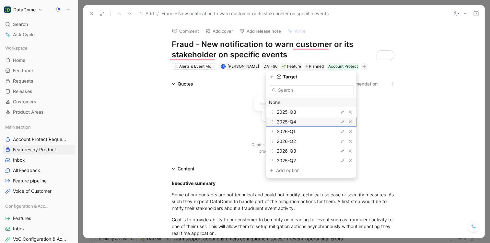
click at [296, 121] on span "2025-Q4" at bounding box center [286, 122] width 19 height 6
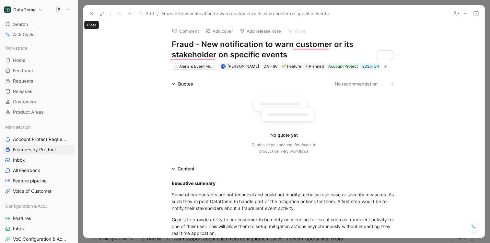
click at [89, 13] on icon at bounding box center [91, 13] width 5 height 5
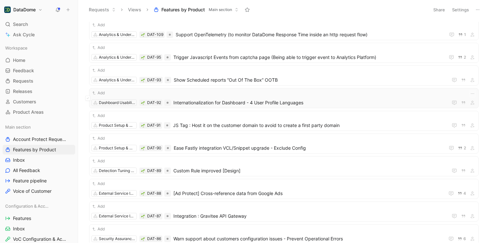
scroll to position [196, 0]
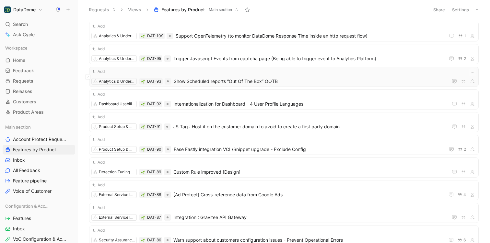
click at [217, 80] on span "Show Scheduled reports “Out Of The Box” OOTB" at bounding box center [310, 81] width 272 height 8
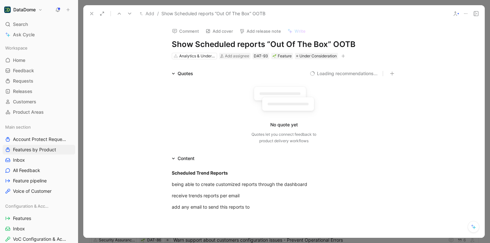
click at [344, 55] on icon "button" at bounding box center [343, 56] width 4 height 4
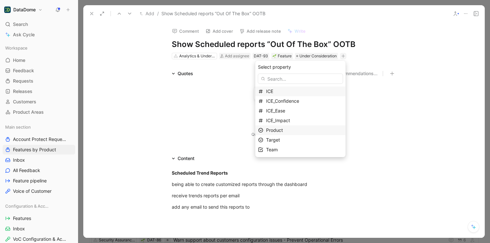
click at [298, 132] on div "Product" at bounding box center [304, 130] width 77 height 8
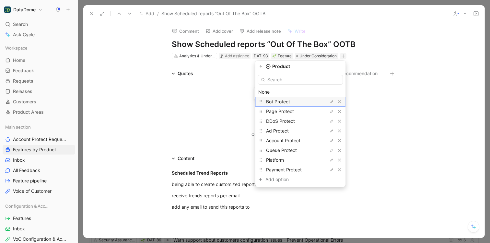
click at [289, 102] on span "Bot Protect" at bounding box center [278, 102] width 24 height 6
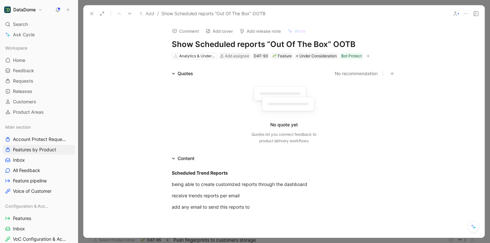
click at [93, 14] on icon at bounding box center [91, 13] width 5 height 5
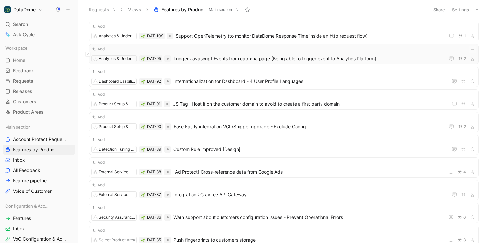
click at [249, 56] on span "Trigger Javascript Events from captcha page (Being able to trigger event to Ana…" at bounding box center [307, 59] width 269 height 8
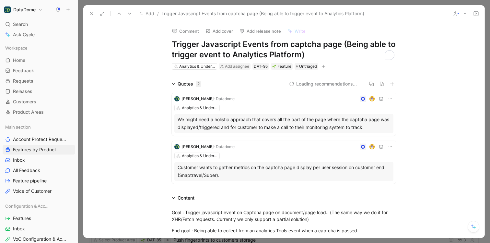
drag, startPoint x: 243, startPoint y: 51, endPoint x: 164, endPoint y: 40, distance: 80.2
click at [164, 40] on div "Comment Add cover Add release note Write Trigger Javascript Events from captcha…" at bounding box center [283, 46] width 249 height 48
click at [109, 96] on div "Quotes 2 No recommendation [PERSON_NAME] · Datadome Analytics & Understanding W…" at bounding box center [283, 133] width 401 height 106
click at [323, 65] on icon "button" at bounding box center [324, 66] width 4 height 4
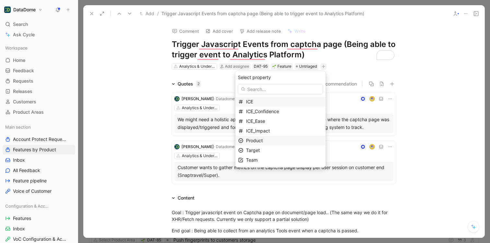
click at [270, 141] on div "Product" at bounding box center [284, 141] width 77 height 8
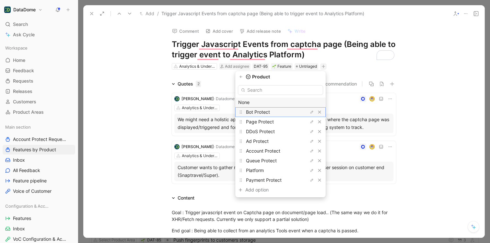
click at [270, 110] on span "Bot Protect" at bounding box center [258, 112] width 24 height 6
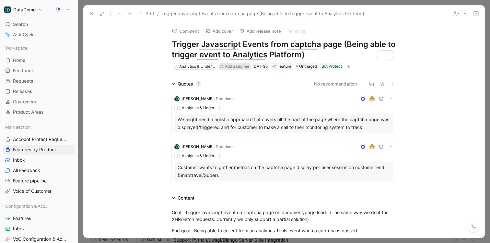
click at [242, 67] on span "Add assignee" at bounding box center [237, 66] width 24 height 5
type input "marlot"
click at [267, 90] on mark "Marlot" at bounding box center [273, 91] width 13 height 6
click at [134, 71] on div "Comment Add cover Add release note Write Trigger Javascript Events from captcha…" at bounding box center [283, 130] width 401 height 216
click at [89, 12] on icon at bounding box center [91, 13] width 5 height 5
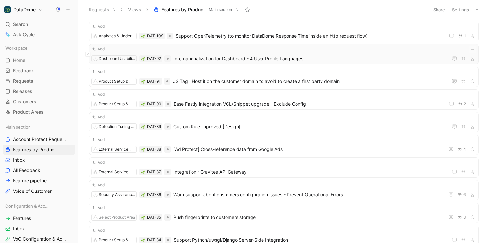
click at [200, 57] on span "Internationalization for Dashboard - 4 User Profile Languages" at bounding box center [309, 59] width 272 height 8
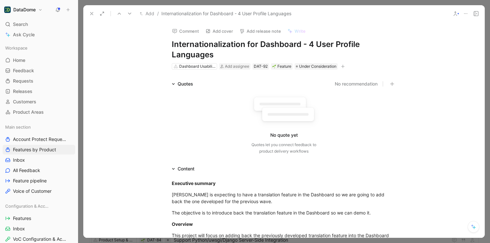
click at [342, 67] on icon "button" at bounding box center [343, 66] width 4 height 4
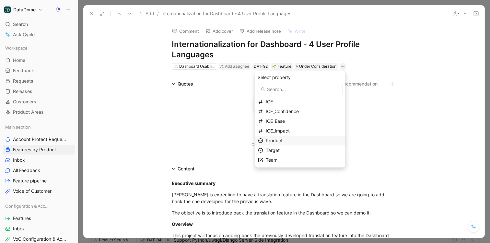
click at [283, 143] on span "Product" at bounding box center [274, 141] width 17 height 6
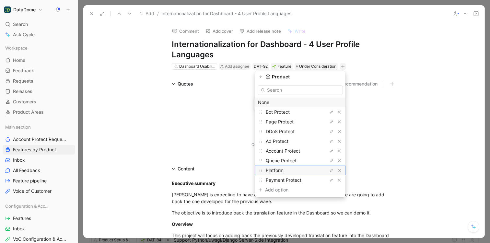
click at [284, 171] on span "Platform" at bounding box center [275, 171] width 18 height 6
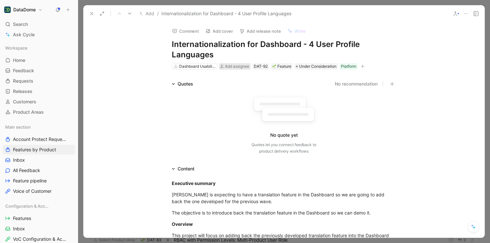
click at [221, 66] on icon at bounding box center [221, 66] width 3 height 3
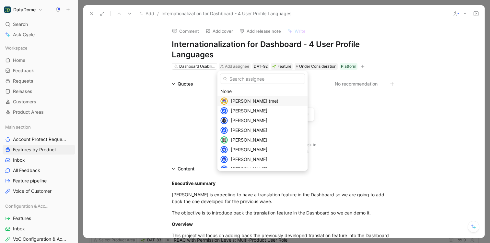
click at [232, 100] on span "[PERSON_NAME] (me)" at bounding box center [255, 101] width 48 height 6
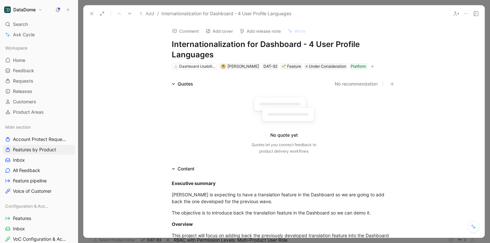
click at [116, 66] on div "Comment Add cover Add release note Write Internationalization for Dashboard - 4…" at bounding box center [283, 130] width 401 height 216
click at [94, 15] on button at bounding box center [91, 13] width 9 height 9
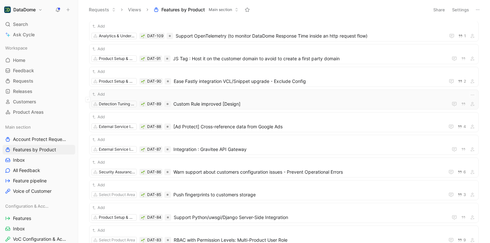
scroll to position [198, 0]
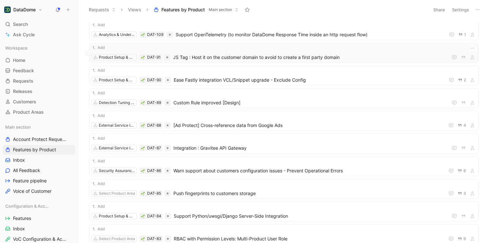
click at [232, 60] on span "JS Tag : Host it on the customer domain to avoid to create a first party domain" at bounding box center [309, 57] width 272 height 8
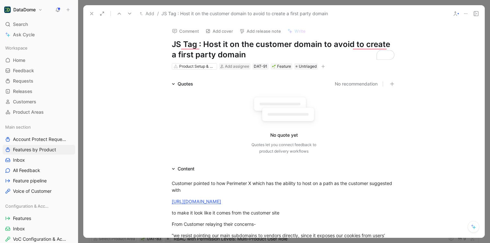
drag, startPoint x: 220, startPoint y: 52, endPoint x: 171, endPoint y: 47, distance: 48.5
click at [172, 47] on h1 "JS Tag : Host it on the customer domain to avoid to create a first party domain" at bounding box center [284, 49] width 224 height 21
